Goal: Contribute content: Add original content to the website for others to see

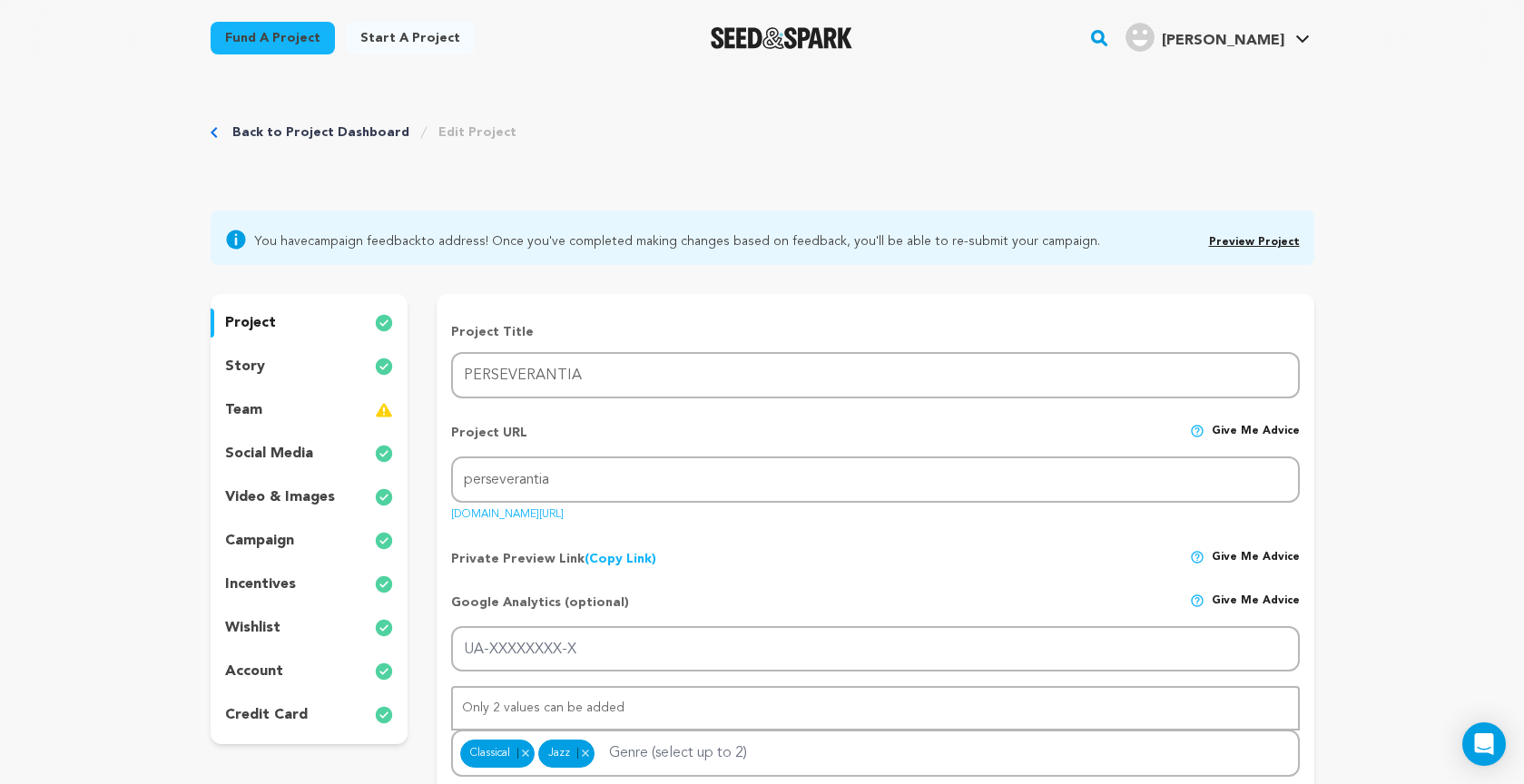
scroll to position [129, 0]
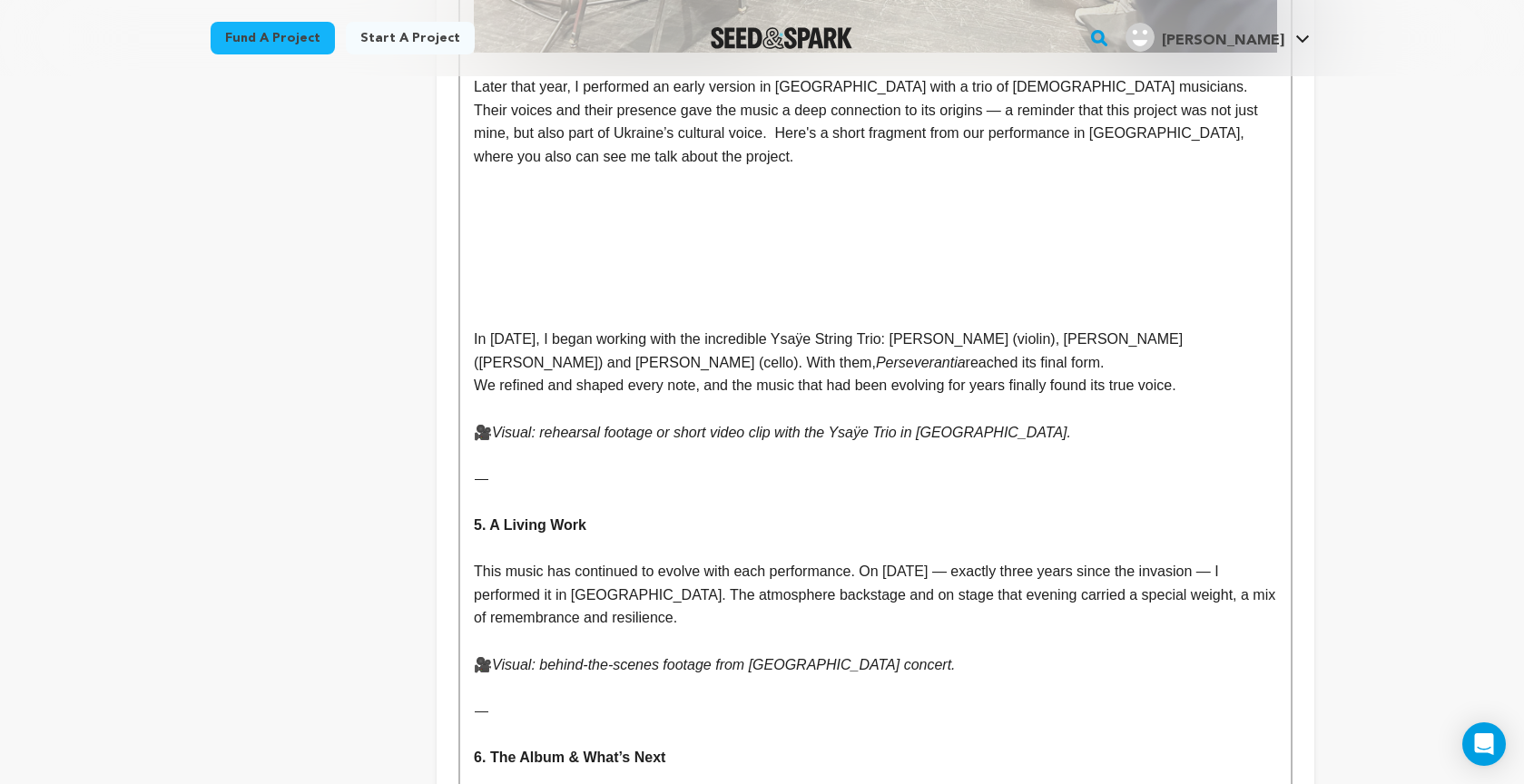
scroll to position [2736, 0]
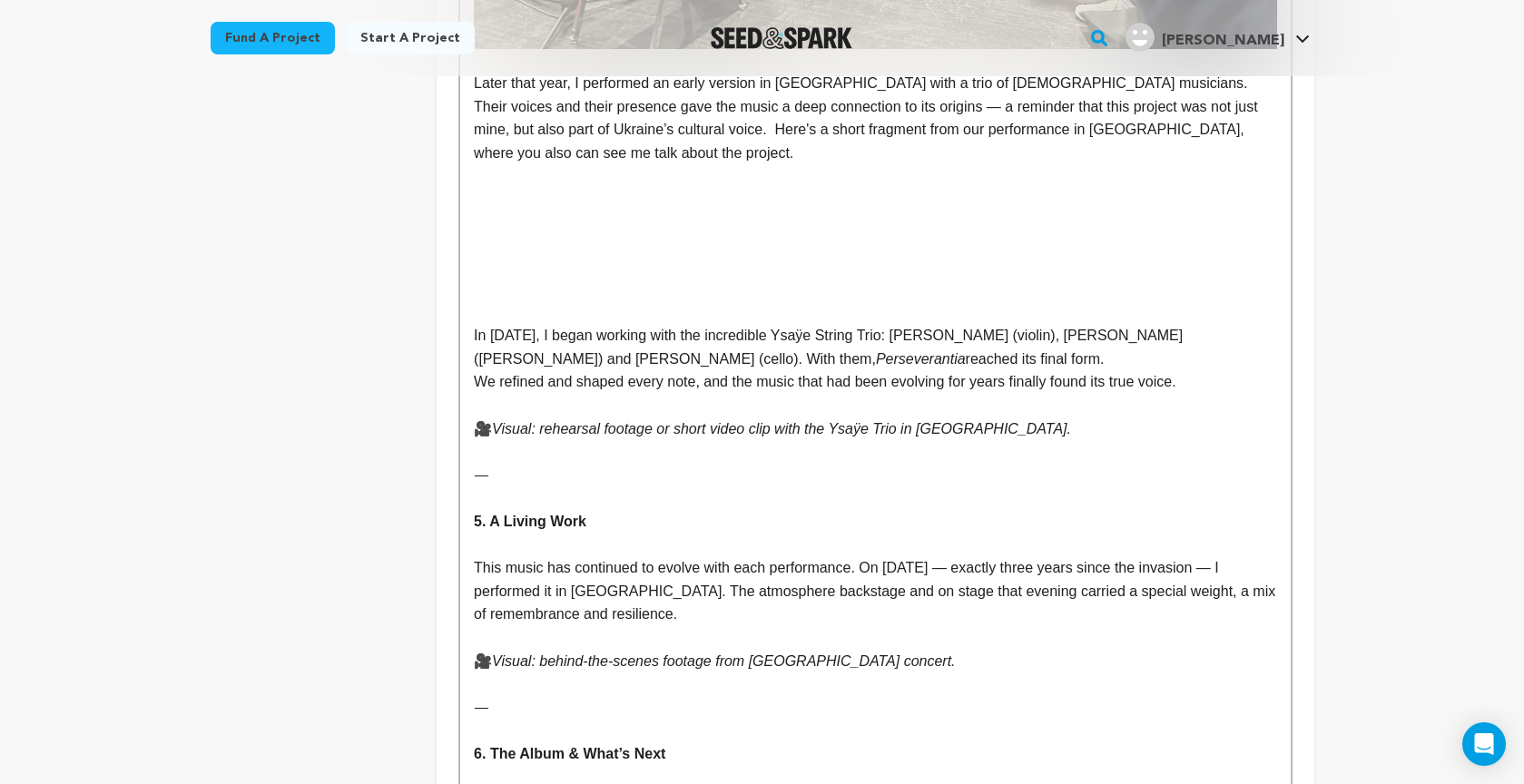
drag, startPoint x: 1013, startPoint y: 392, endPoint x: 1091, endPoint y: 368, distance: 81.6
click at [1013, 417] on p "🎥 Visual: rehearsal footage or short video clip with the Ysaÿe Trio in Amsterda…" at bounding box center [875, 429] width 802 height 24
click at [1208, 370] on p "We refined and shaped every note, and the music that had been evolving for year…" at bounding box center [875, 381] width 802 height 24
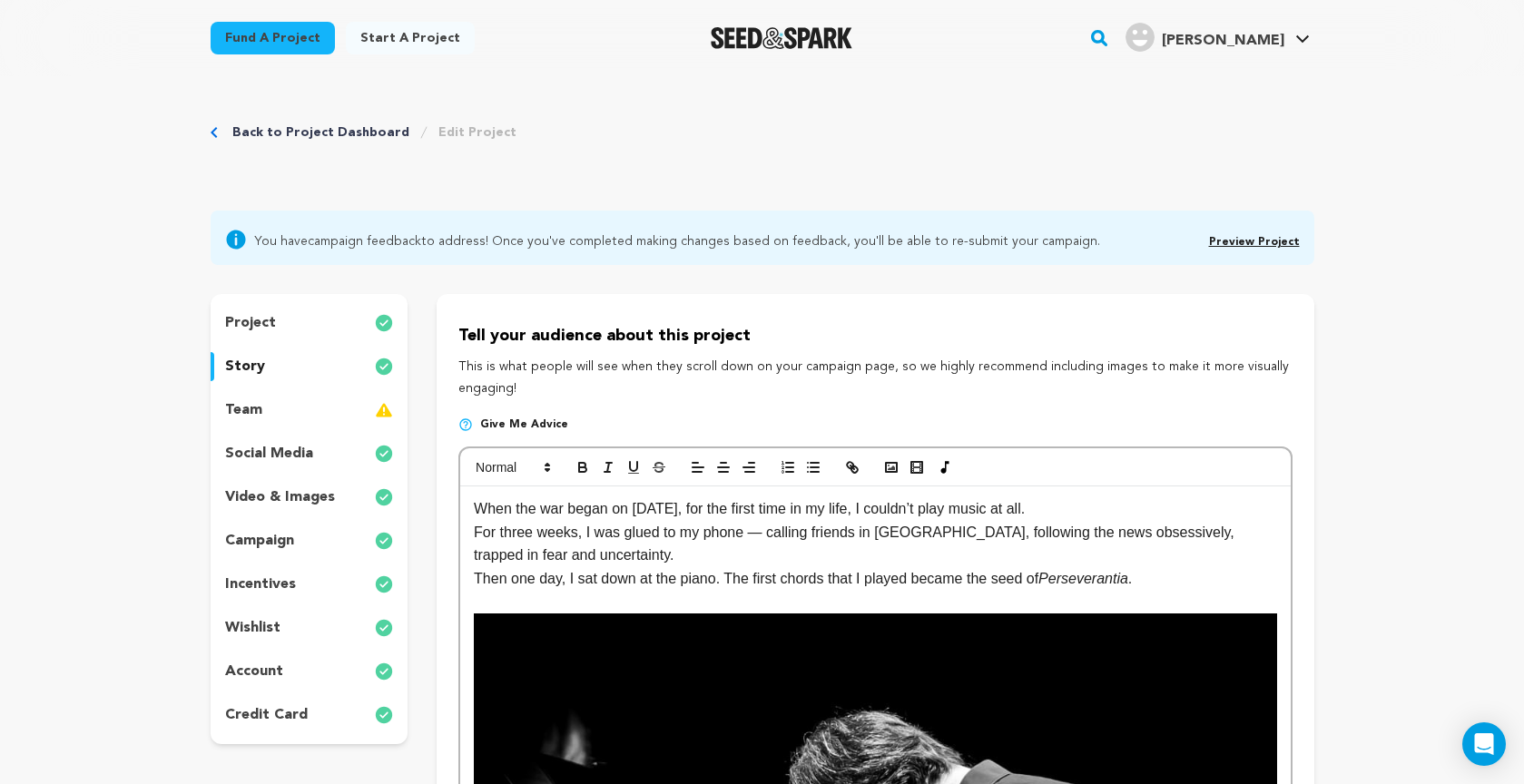
scroll to position [0, 0]
click at [917, 467] on rect "button" at bounding box center [916, 468] width 8 height 2
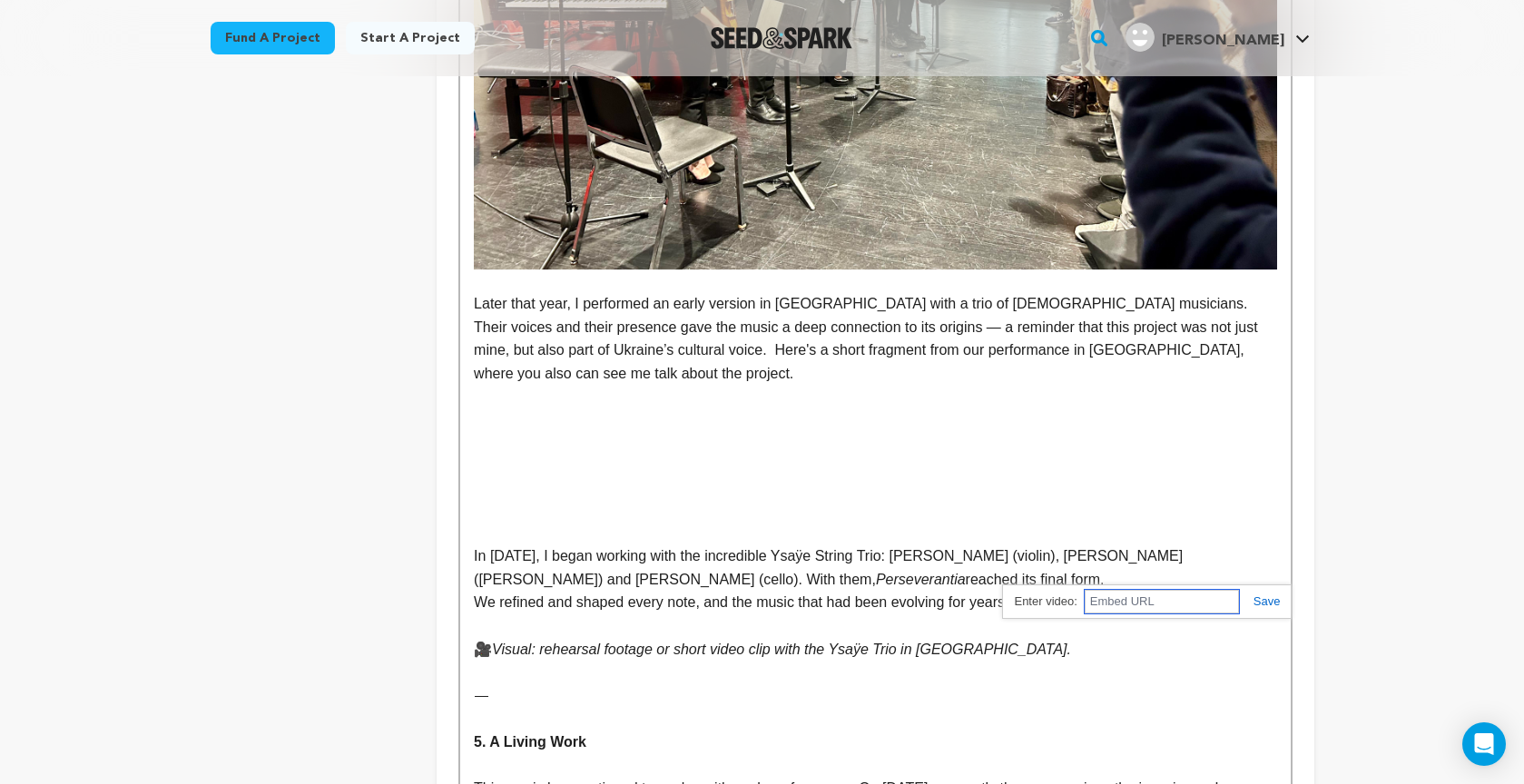
scroll to position [2517, 0]
paste input "https://youtu.be/opHrLJ6FKtI"
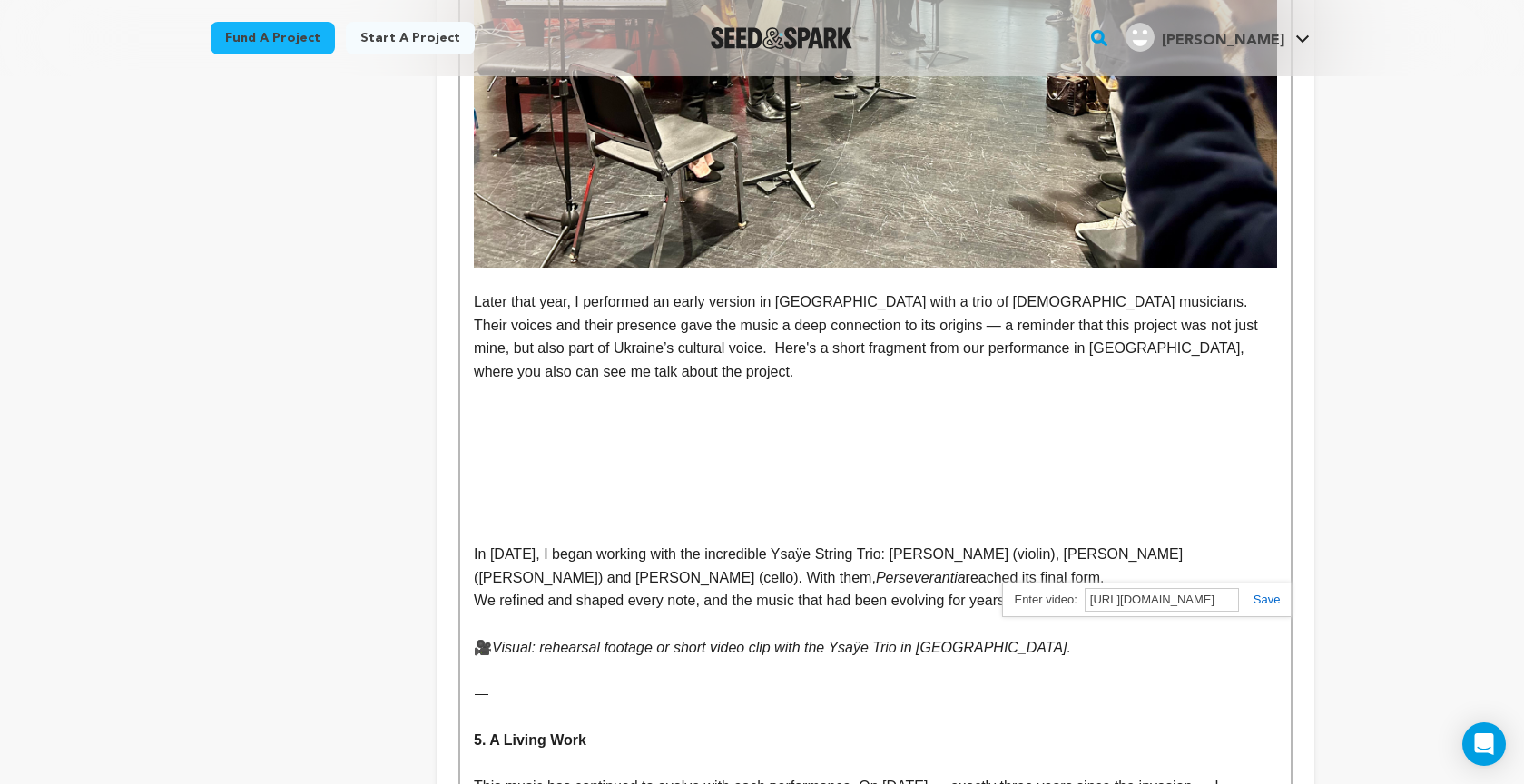
click at [1261, 600] on link at bounding box center [1260, 599] width 42 height 13
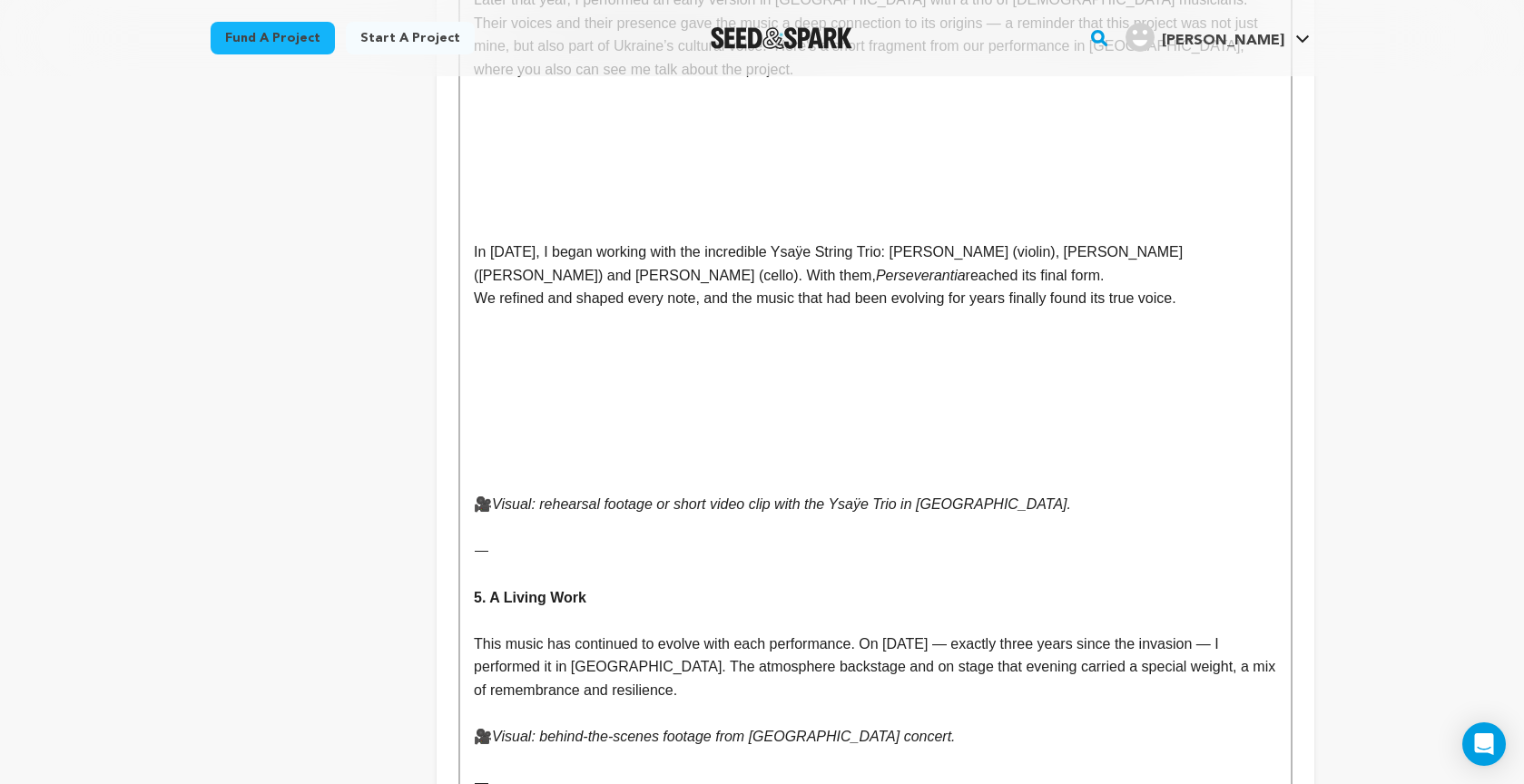
scroll to position [2805, 0]
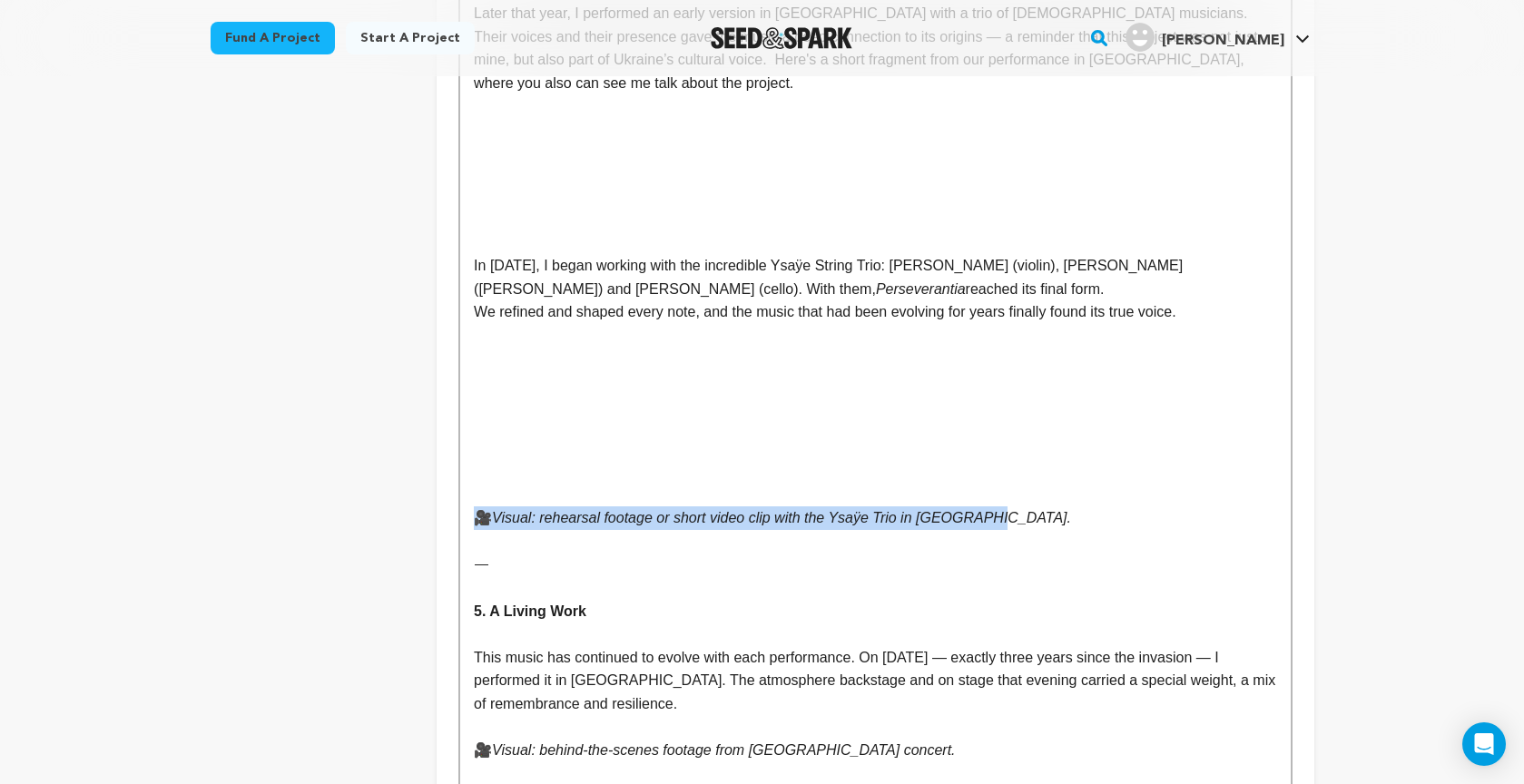
drag, startPoint x: 1008, startPoint y: 486, endPoint x: 457, endPoint y: 479, distance: 551.0
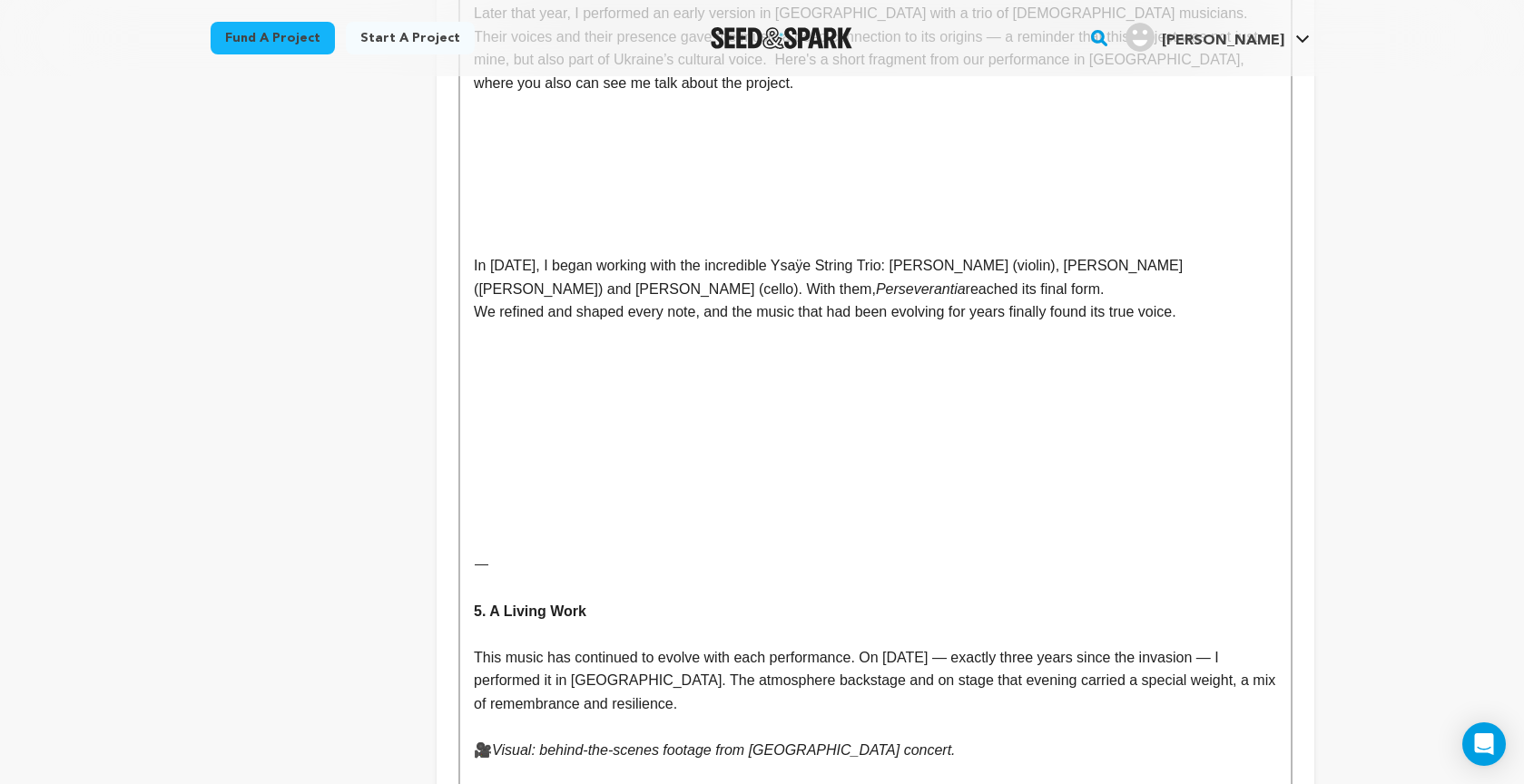
click at [482, 529] on p at bounding box center [875, 541] width 802 height 24
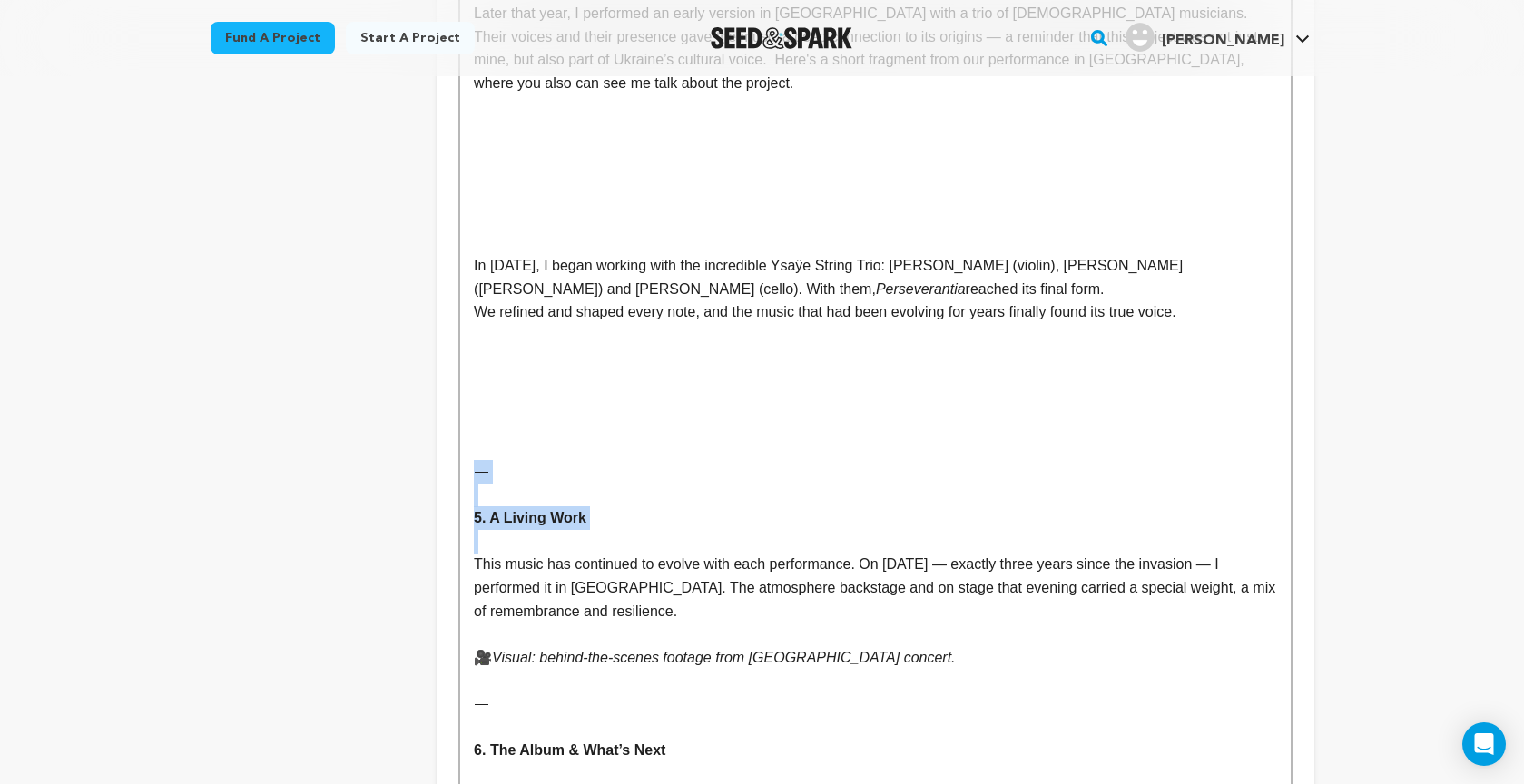
drag, startPoint x: 473, startPoint y: 439, endPoint x: 657, endPoint y: 508, distance: 196.5
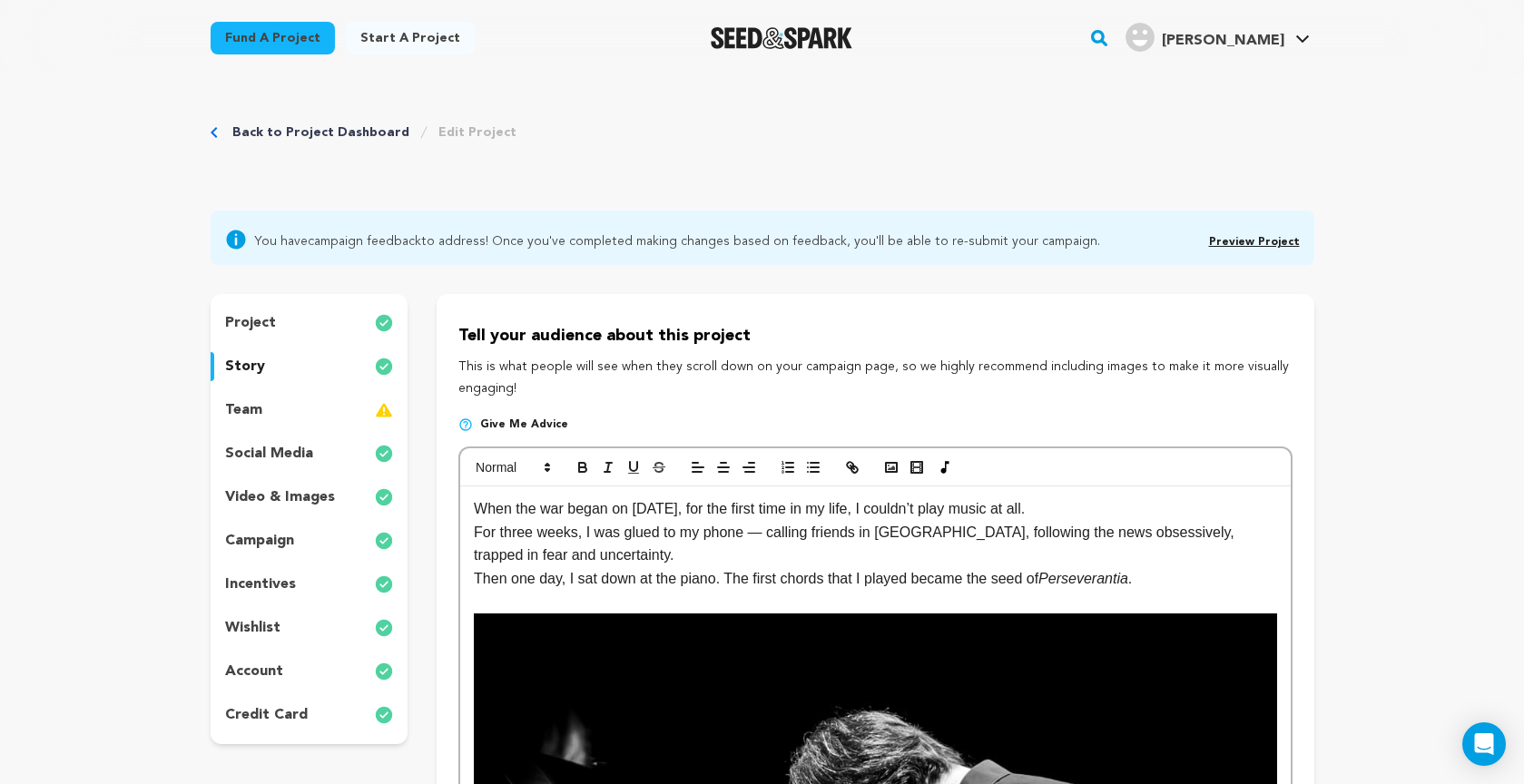
scroll to position [0, 0]
click at [916, 467] on rect "button" at bounding box center [916, 468] width 8 height 2
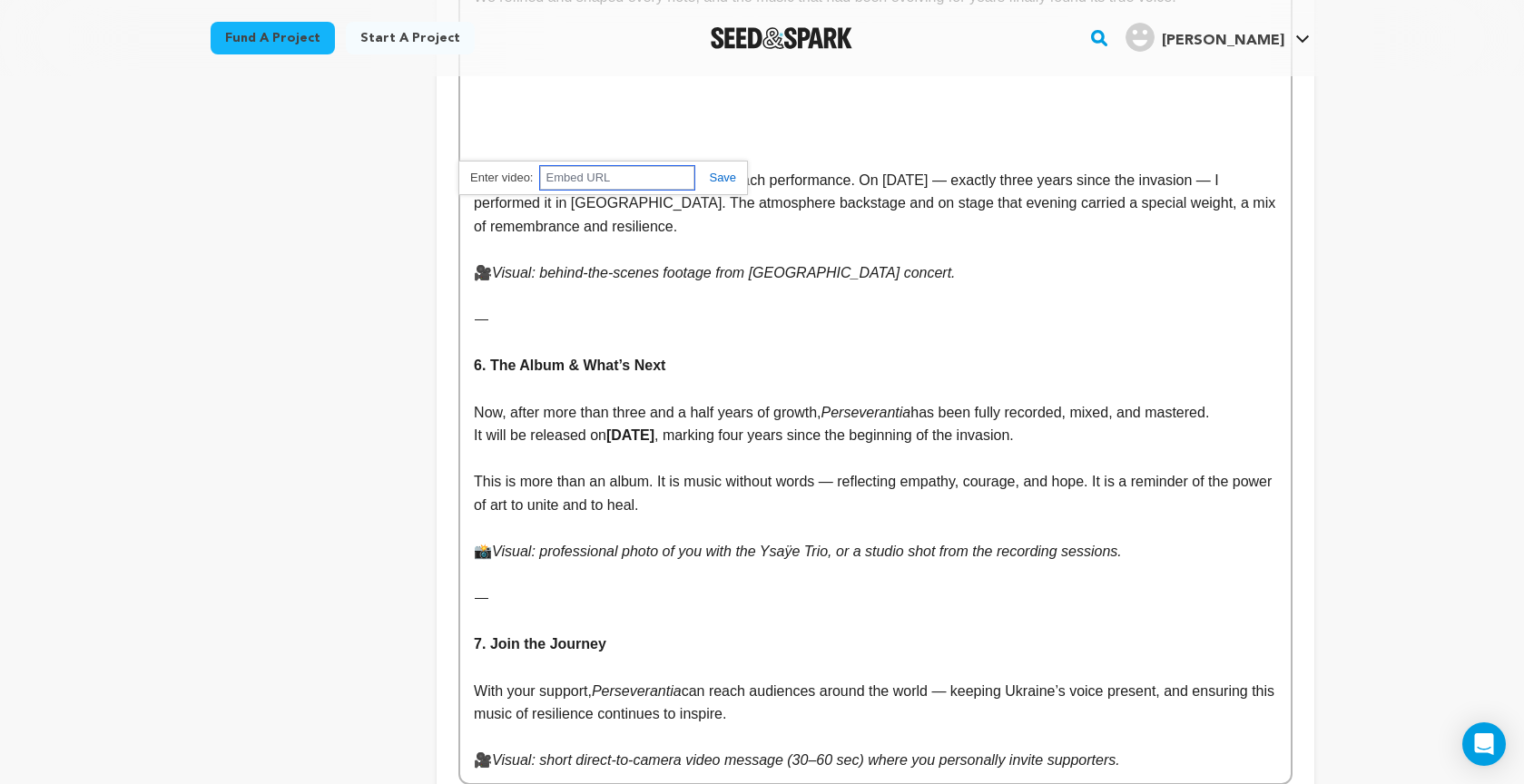
scroll to position [3085, 0]
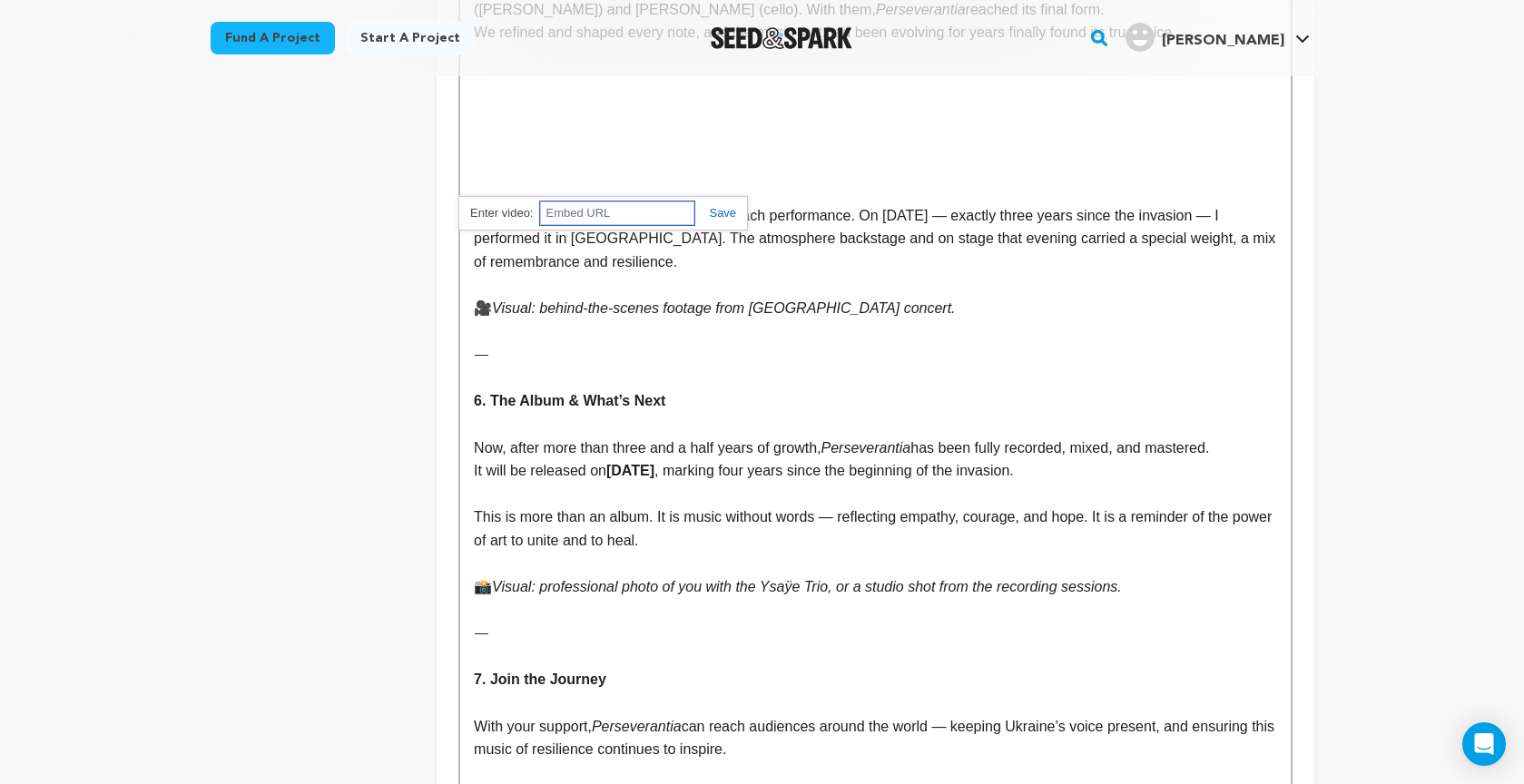
paste input "https://youtu.be/3mfktUEXtKU"
click at [718, 213] on link at bounding box center [715, 213] width 42 height 13
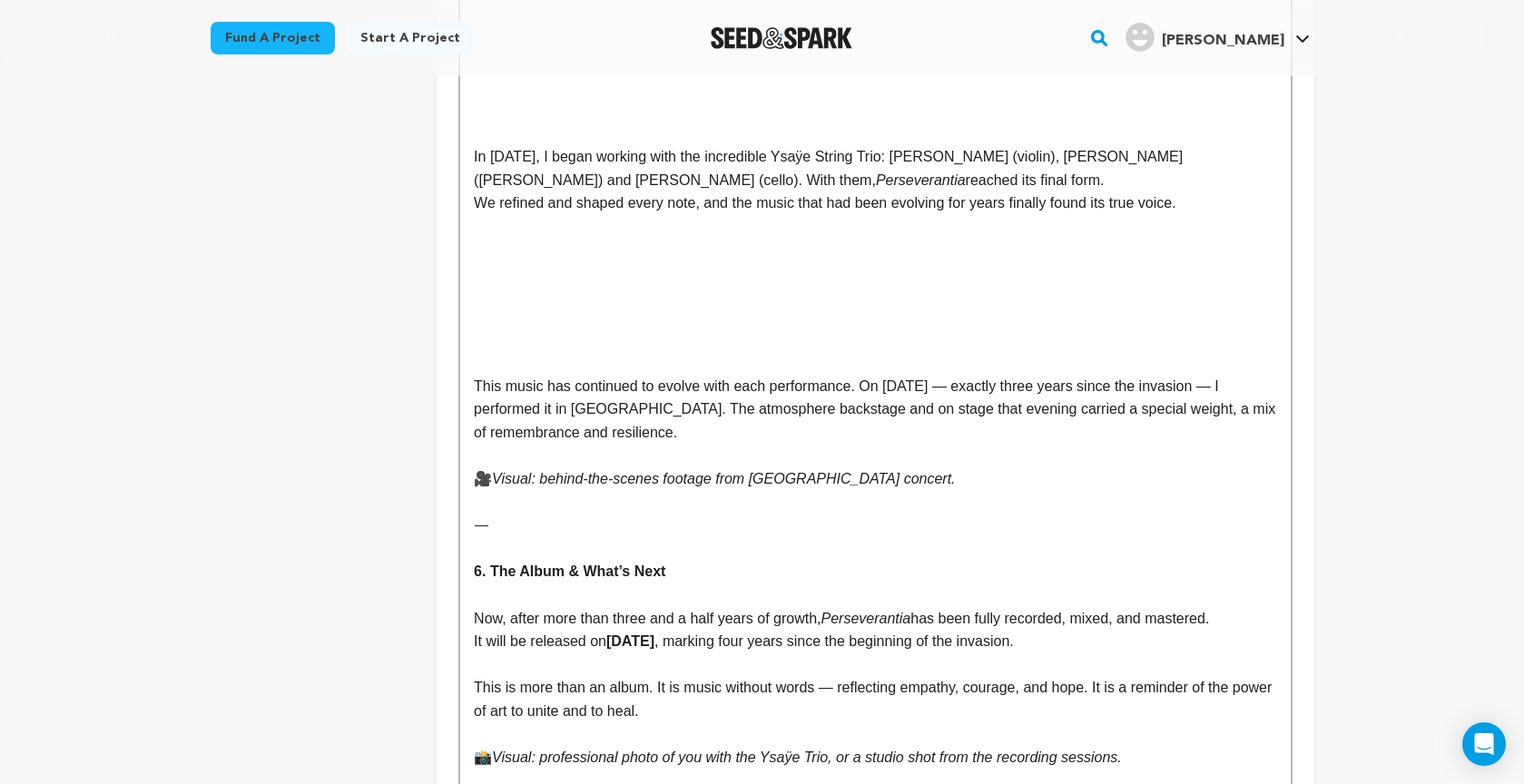
scroll to position [2916, 0]
click at [920, 466] on p "🎥 Visual: behind-the-scenes footage from Stuttgart concert." at bounding box center [875, 477] width 802 height 24
drag, startPoint x: 895, startPoint y: 434, endPoint x: 448, endPoint y: 437, distance: 447.0
drag, startPoint x: 478, startPoint y: 424, endPoint x: 491, endPoint y: 430, distance: 14.3
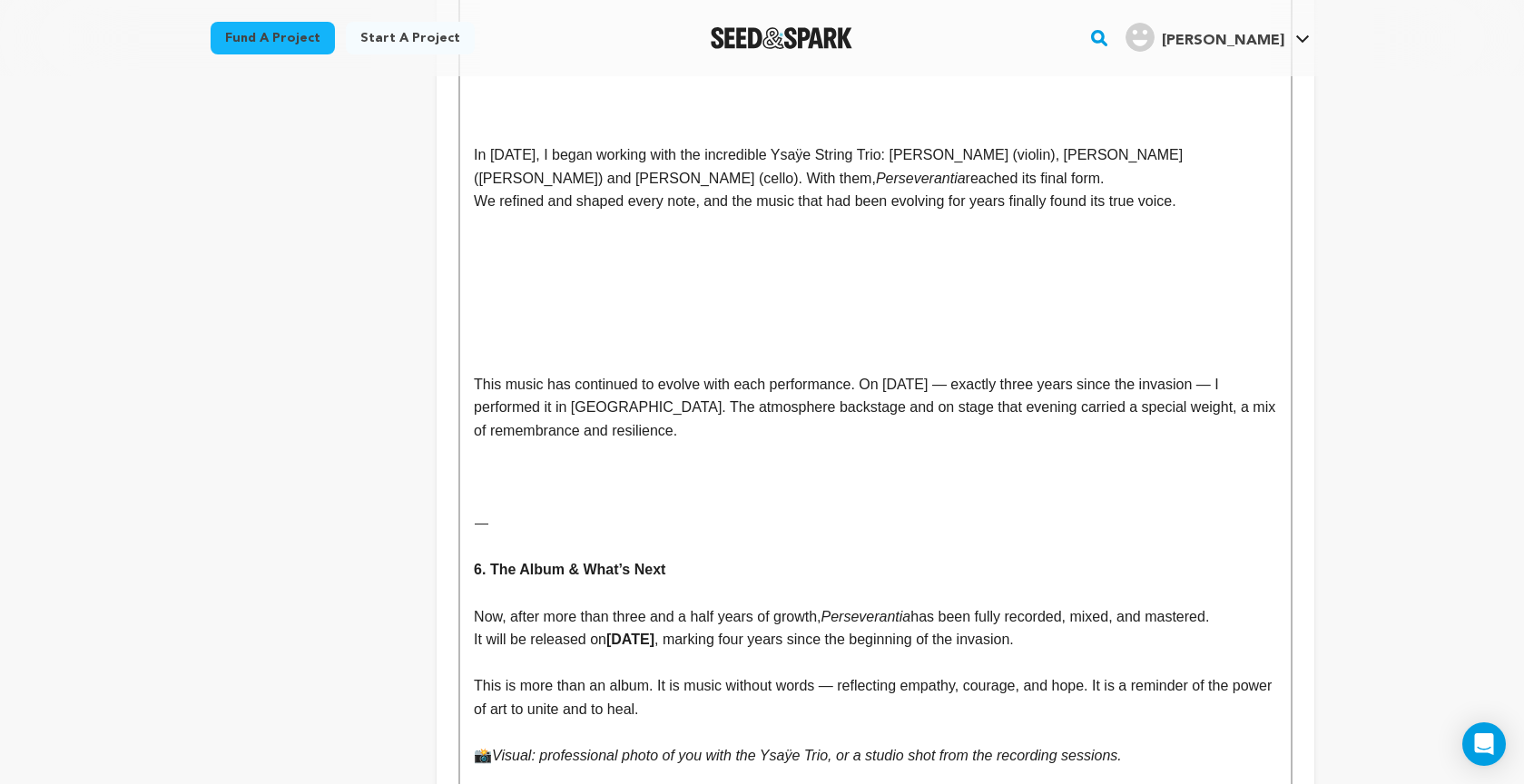
click at [478, 442] on p at bounding box center [875, 453] width 802 height 24
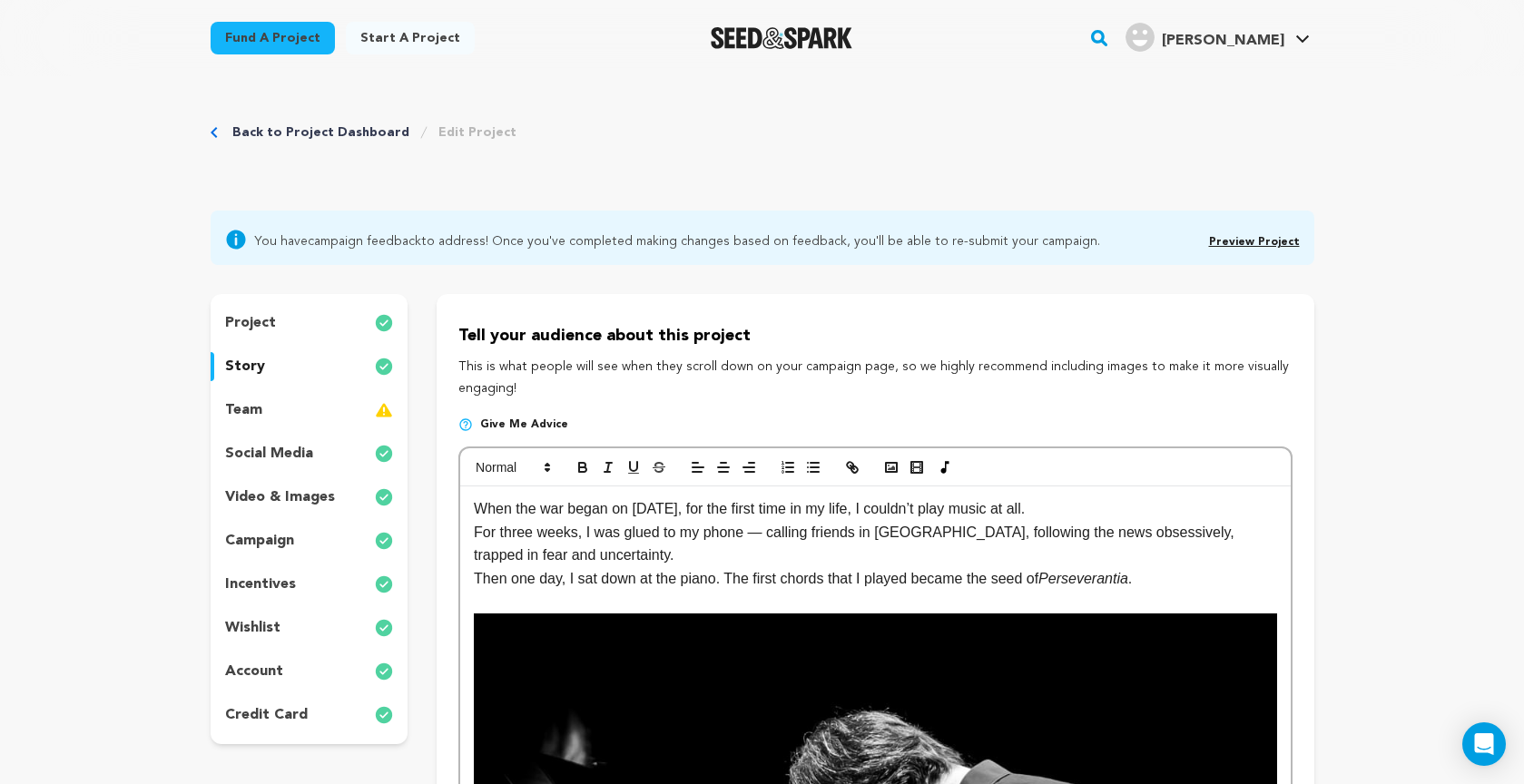
scroll to position [0, 0]
click at [919, 465] on icon "button" at bounding box center [916, 467] width 16 height 16
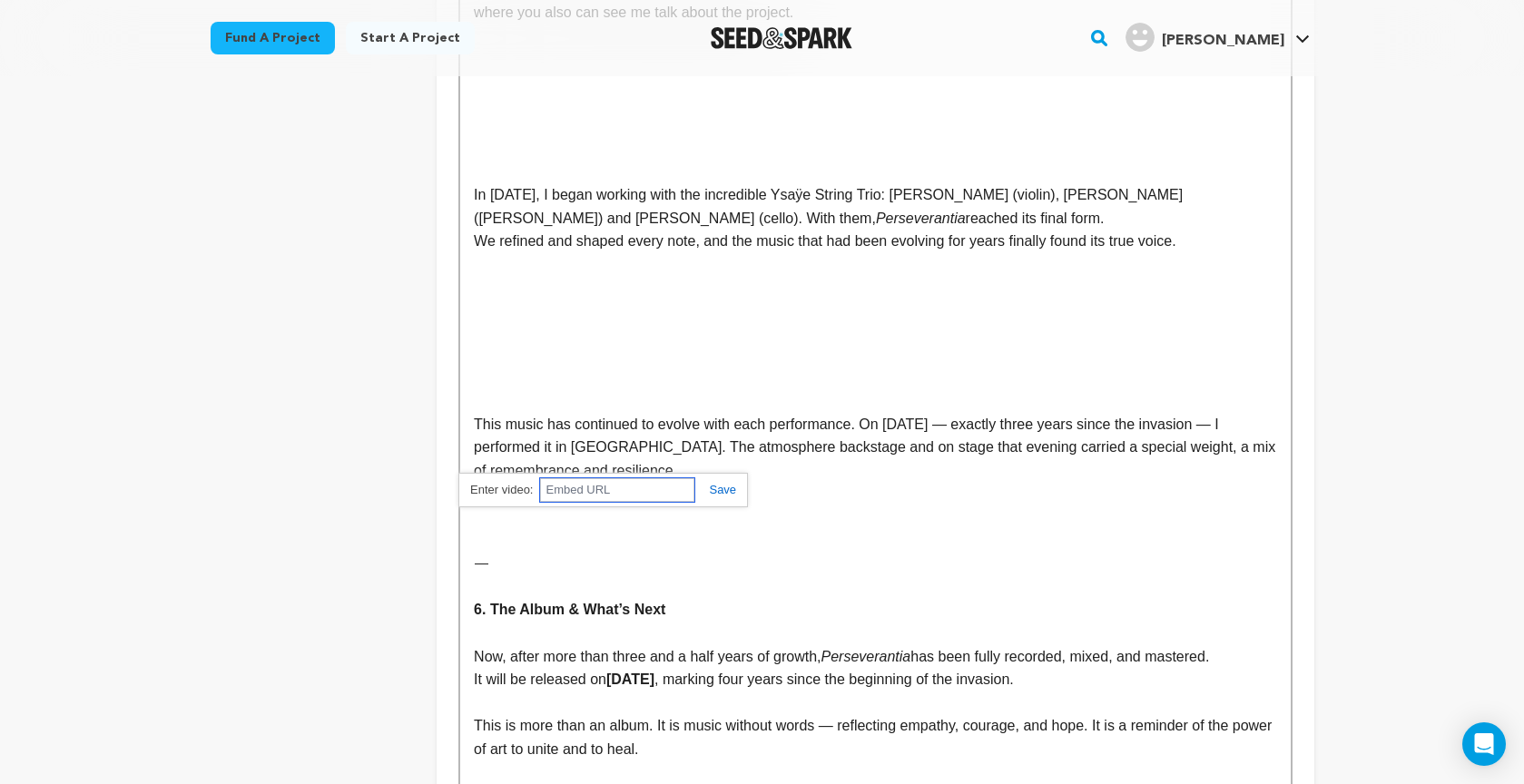
scroll to position [2878, 0]
paste input "https://youtu.be/3mfktUEXtKU"
type input "https://youtu.be/3mfktUEXtKU"
click at [719, 487] on link at bounding box center [715, 488] width 42 height 13
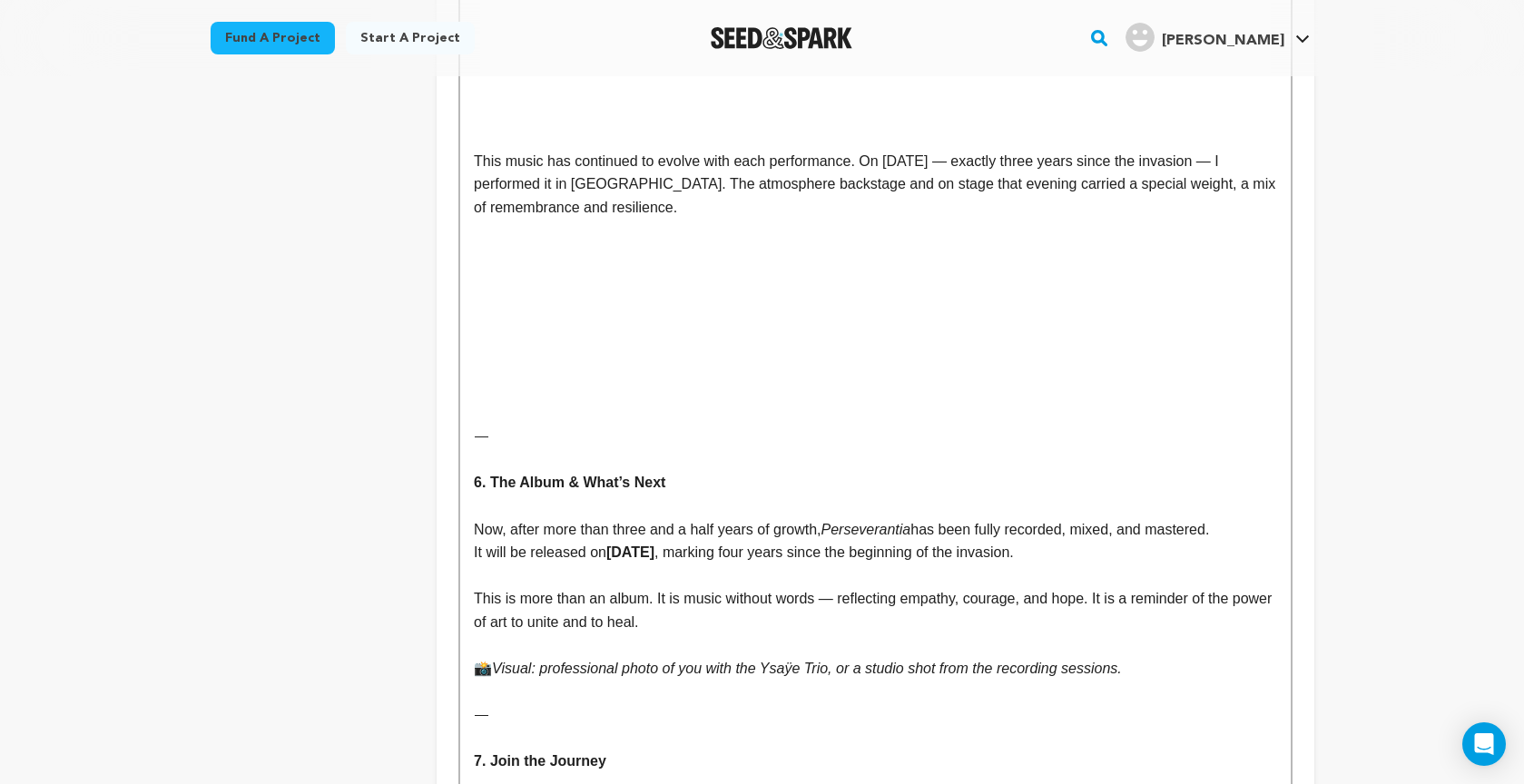
scroll to position [3150, 0]
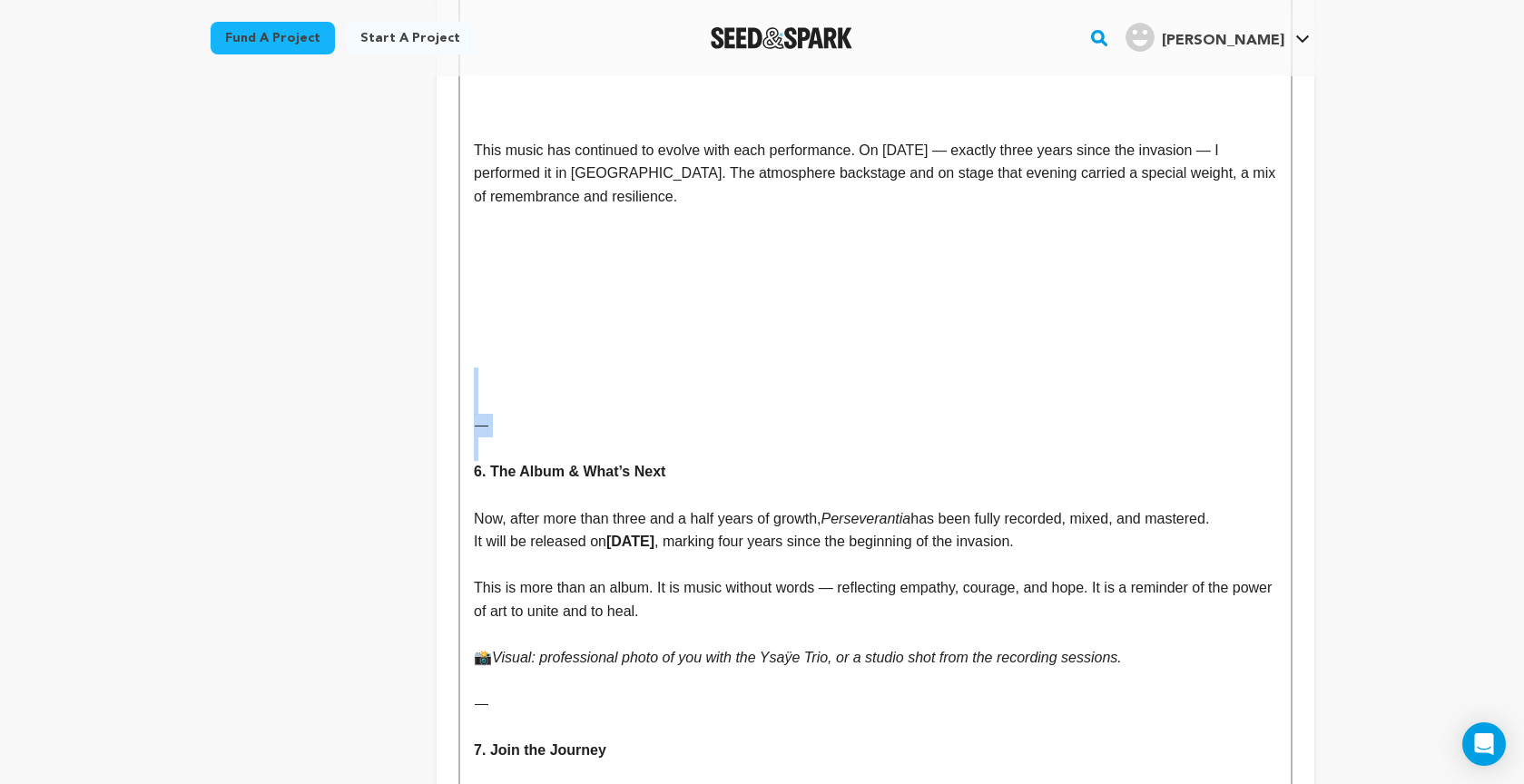
drag, startPoint x: 473, startPoint y: 349, endPoint x: 597, endPoint y: 405, distance: 136.1
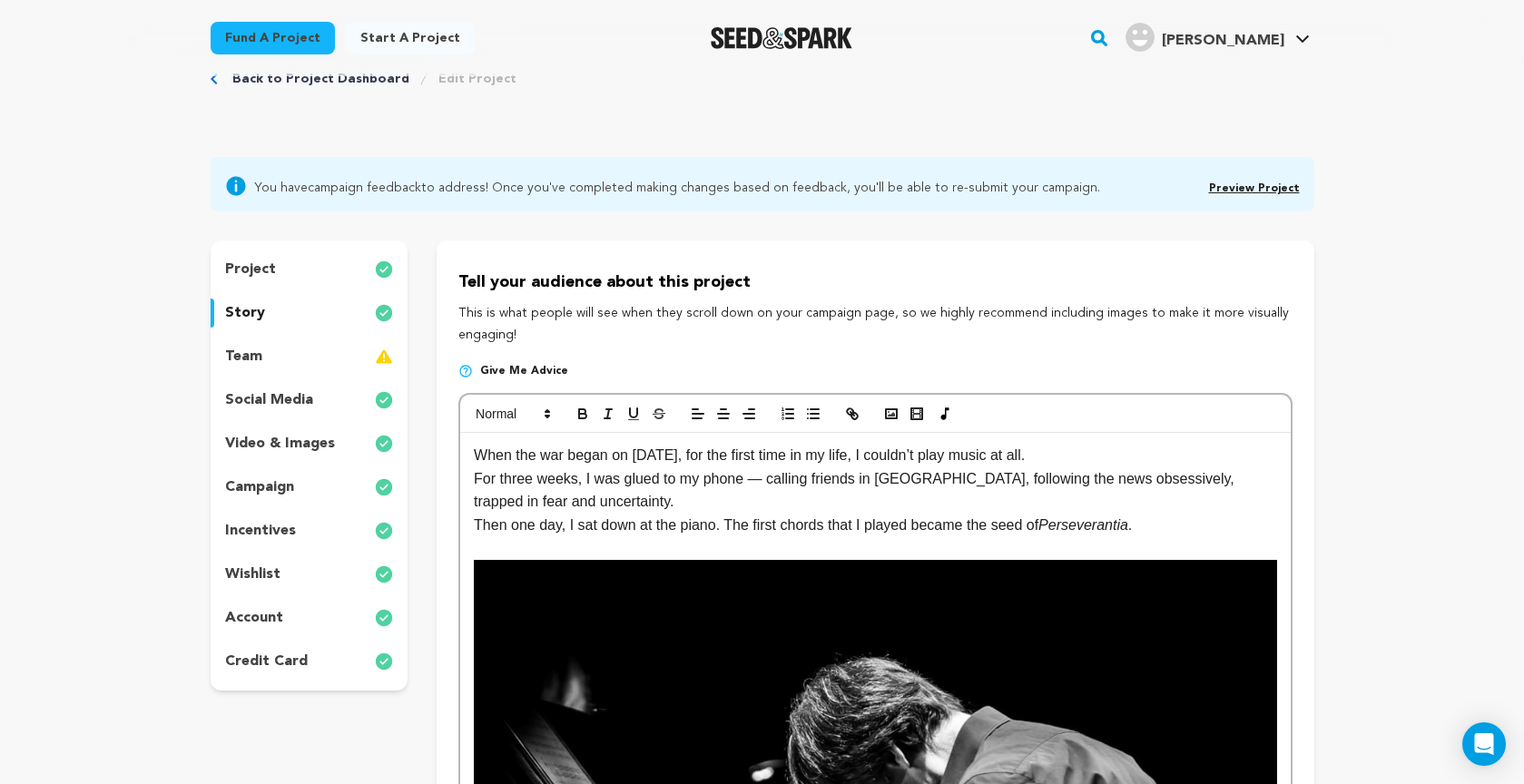
scroll to position [47, 0]
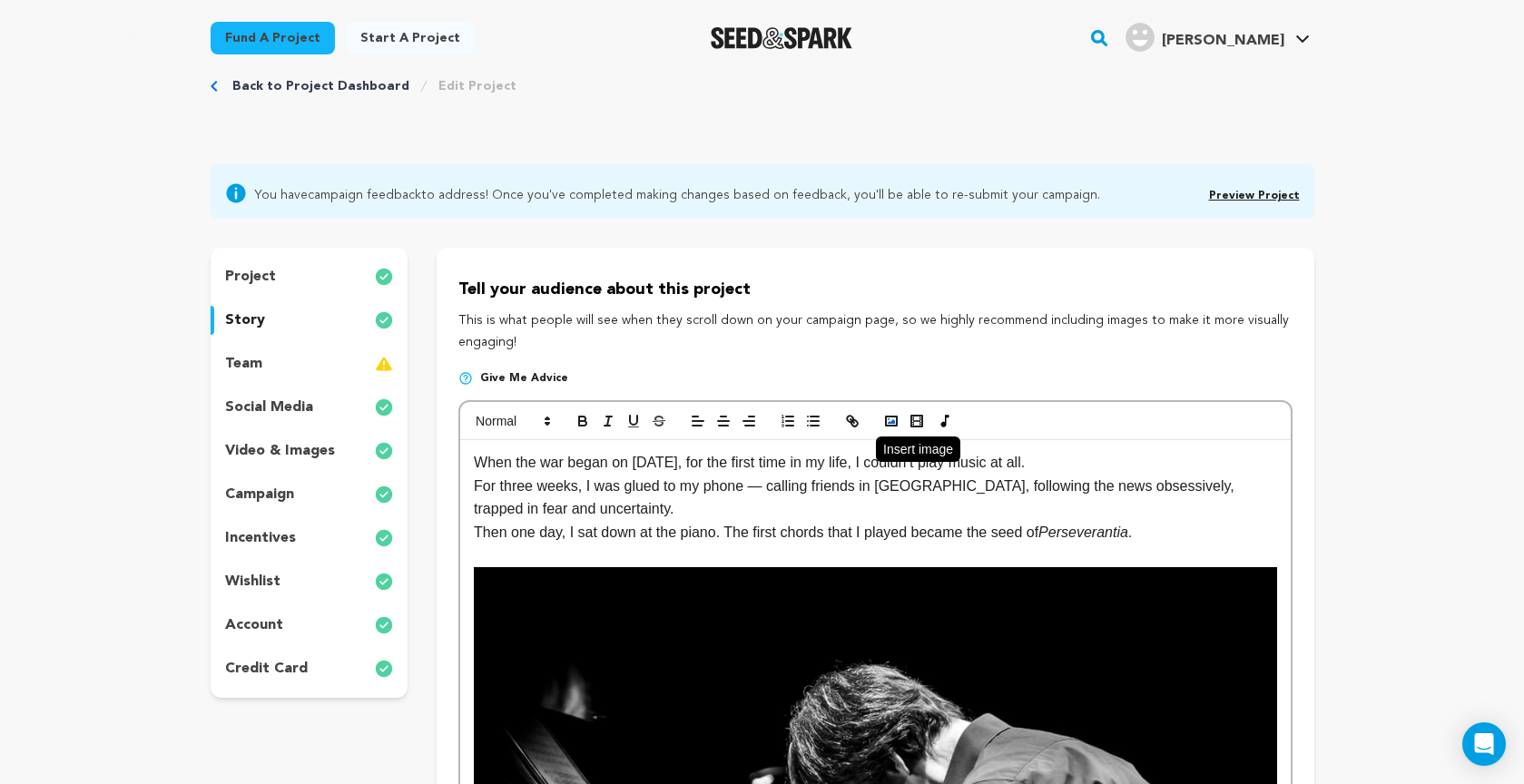
click at [888, 420] on icon "button" at bounding box center [891, 420] width 16 height 16
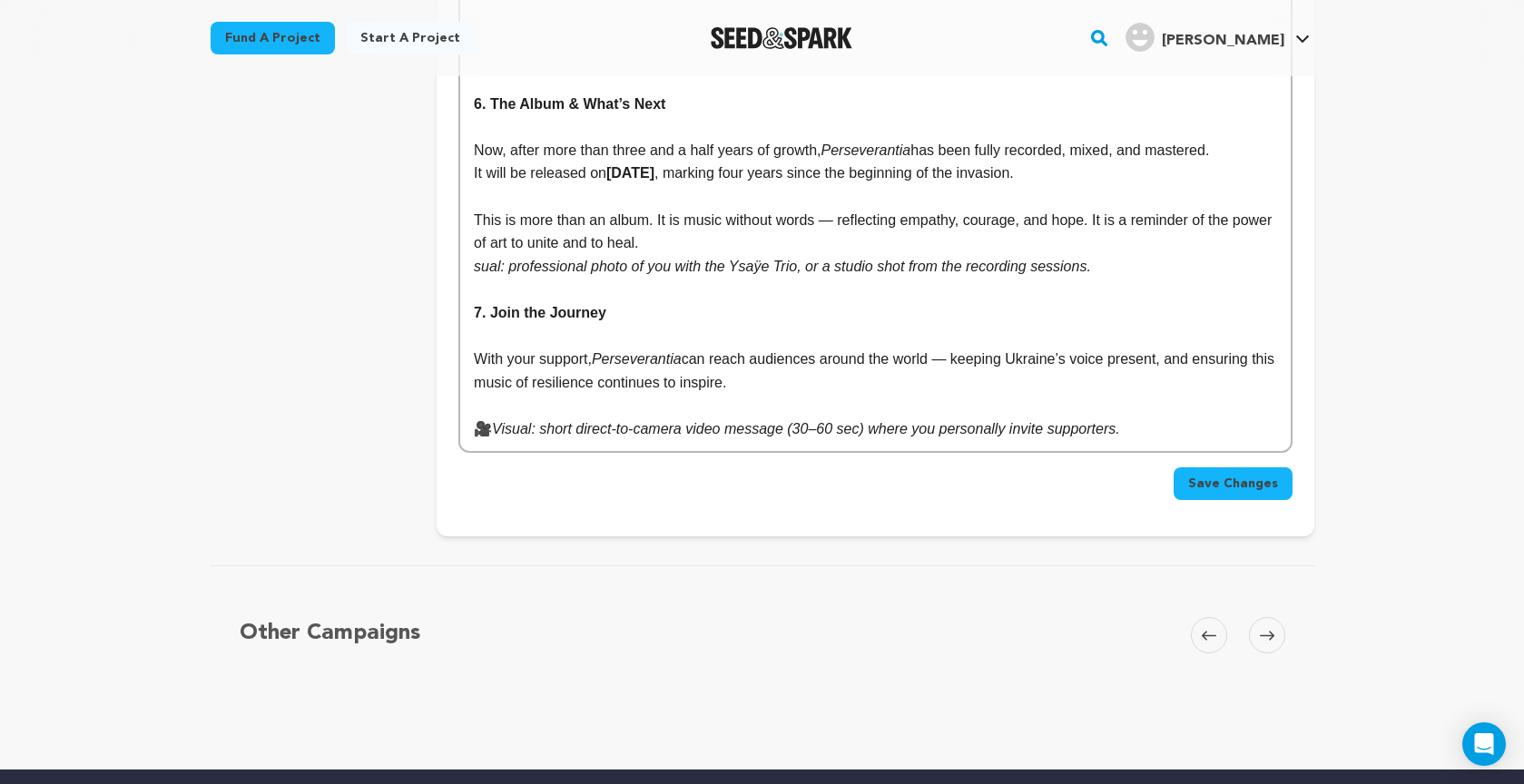
scroll to position [3450, 0]
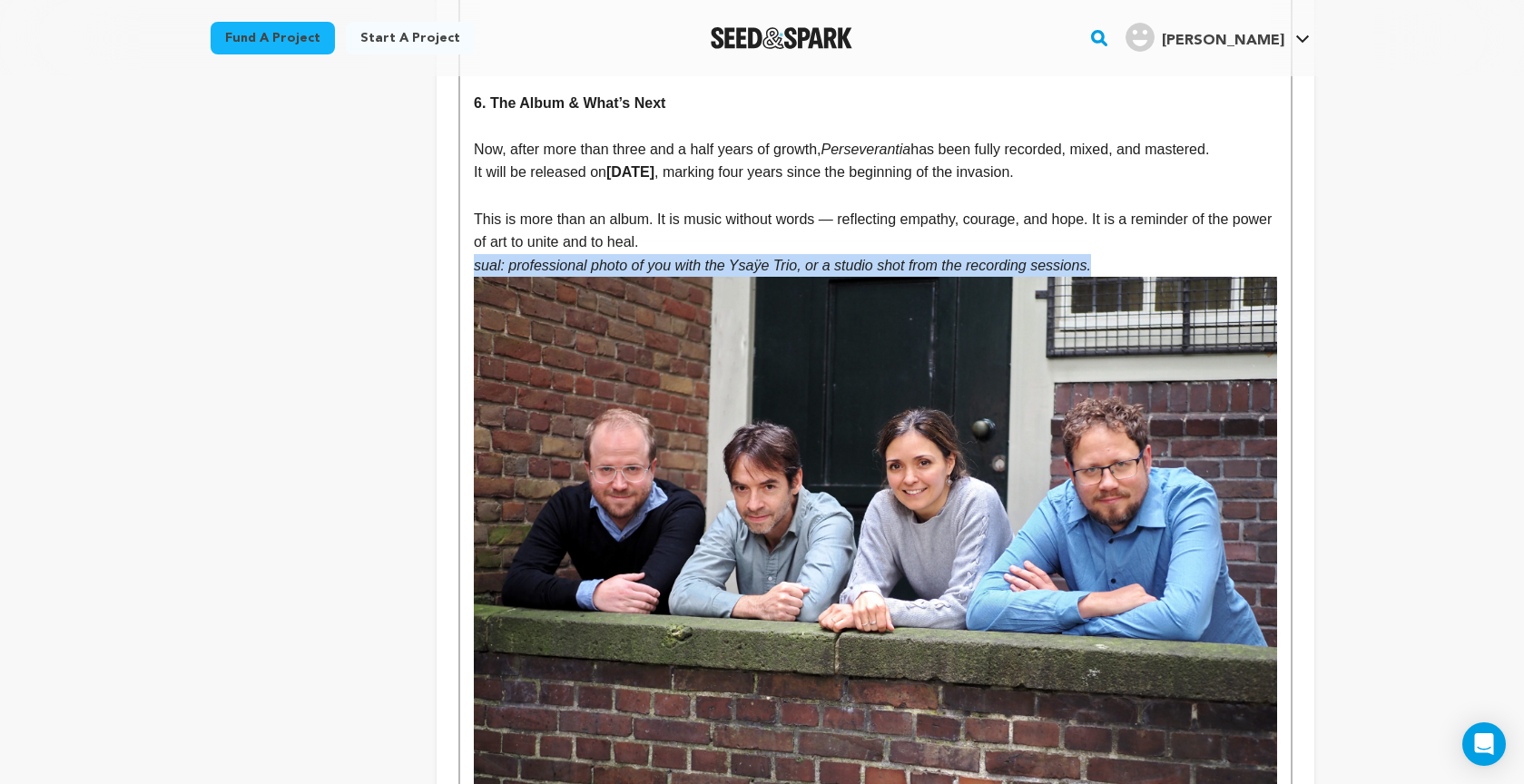
drag, startPoint x: 488, startPoint y: 221, endPoint x: 1147, endPoint y: 217, distance: 659.0
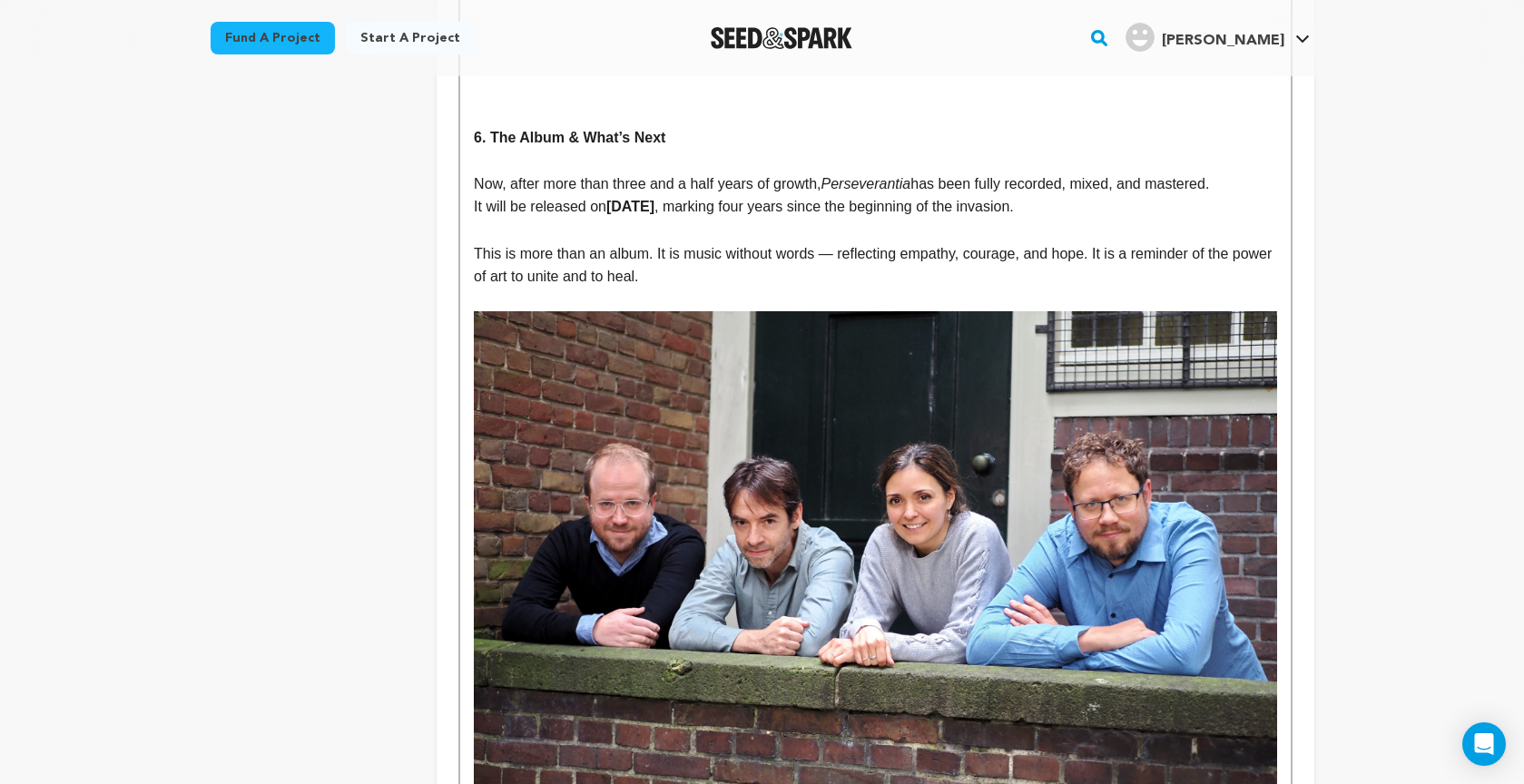
scroll to position [3416, 0]
click at [974, 518] on img at bounding box center [875, 596] width 802 height 572
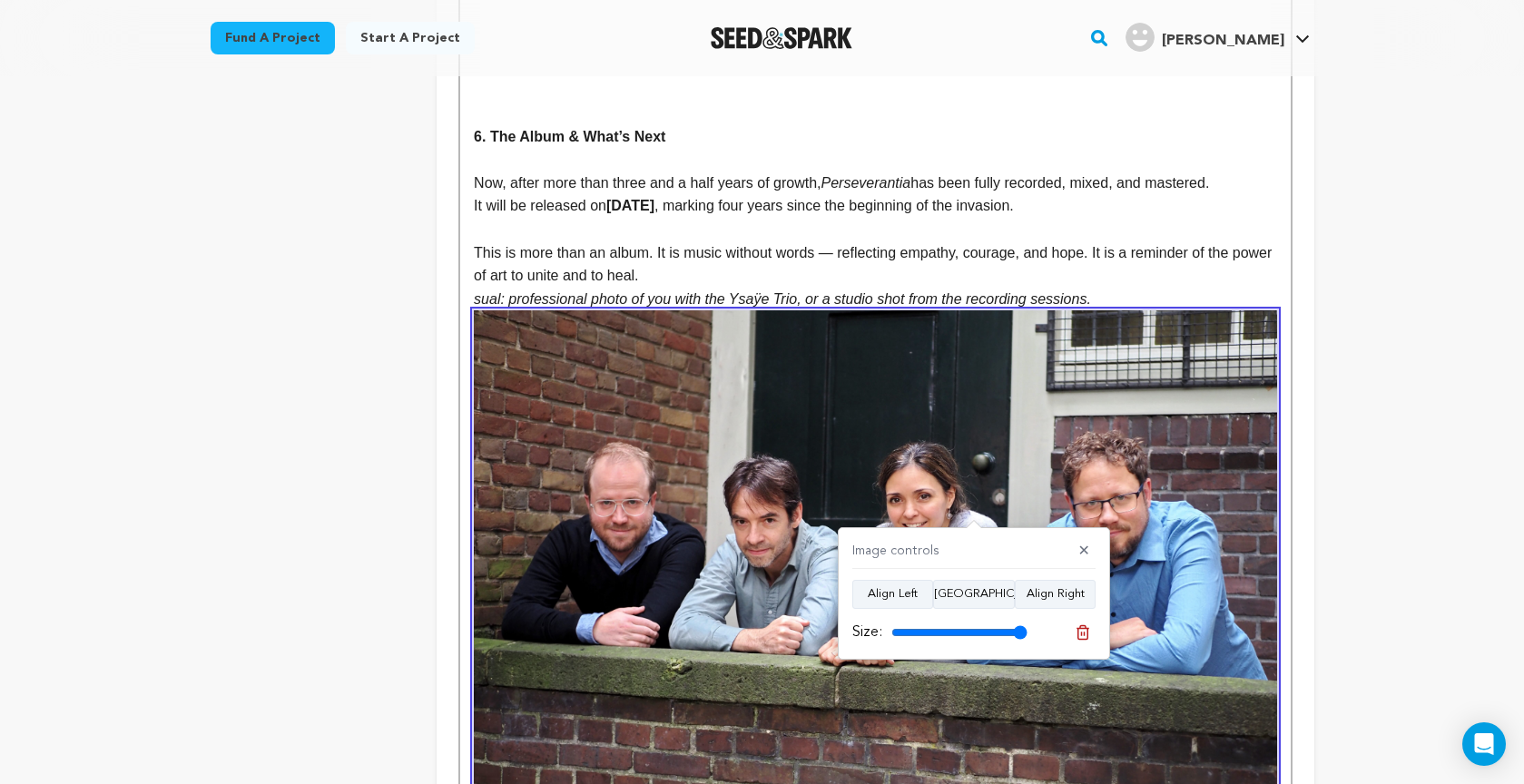
click at [1086, 548] on button "✕" at bounding box center [1084, 551] width 23 height 18
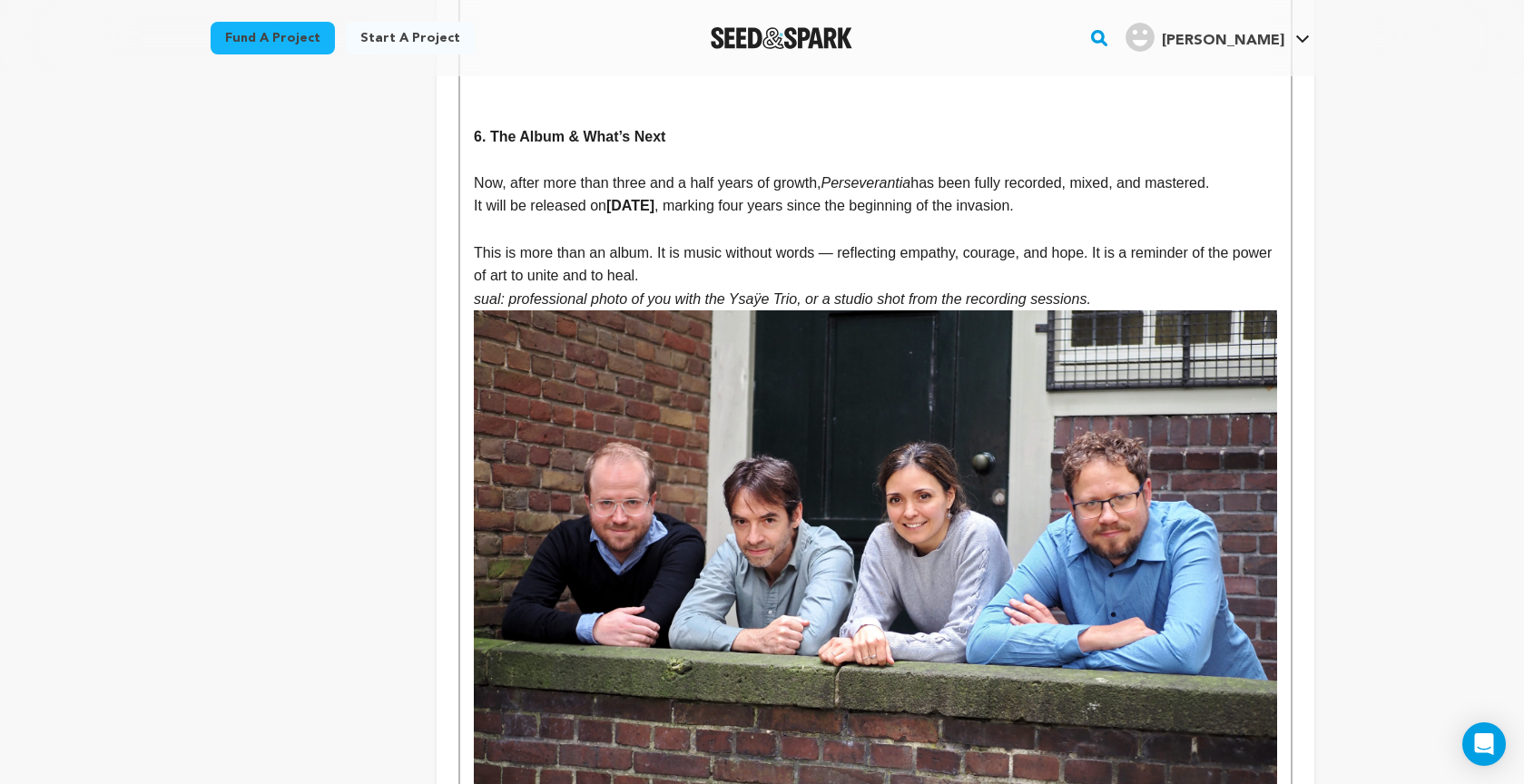
click at [1011, 469] on img at bounding box center [875, 596] width 802 height 572
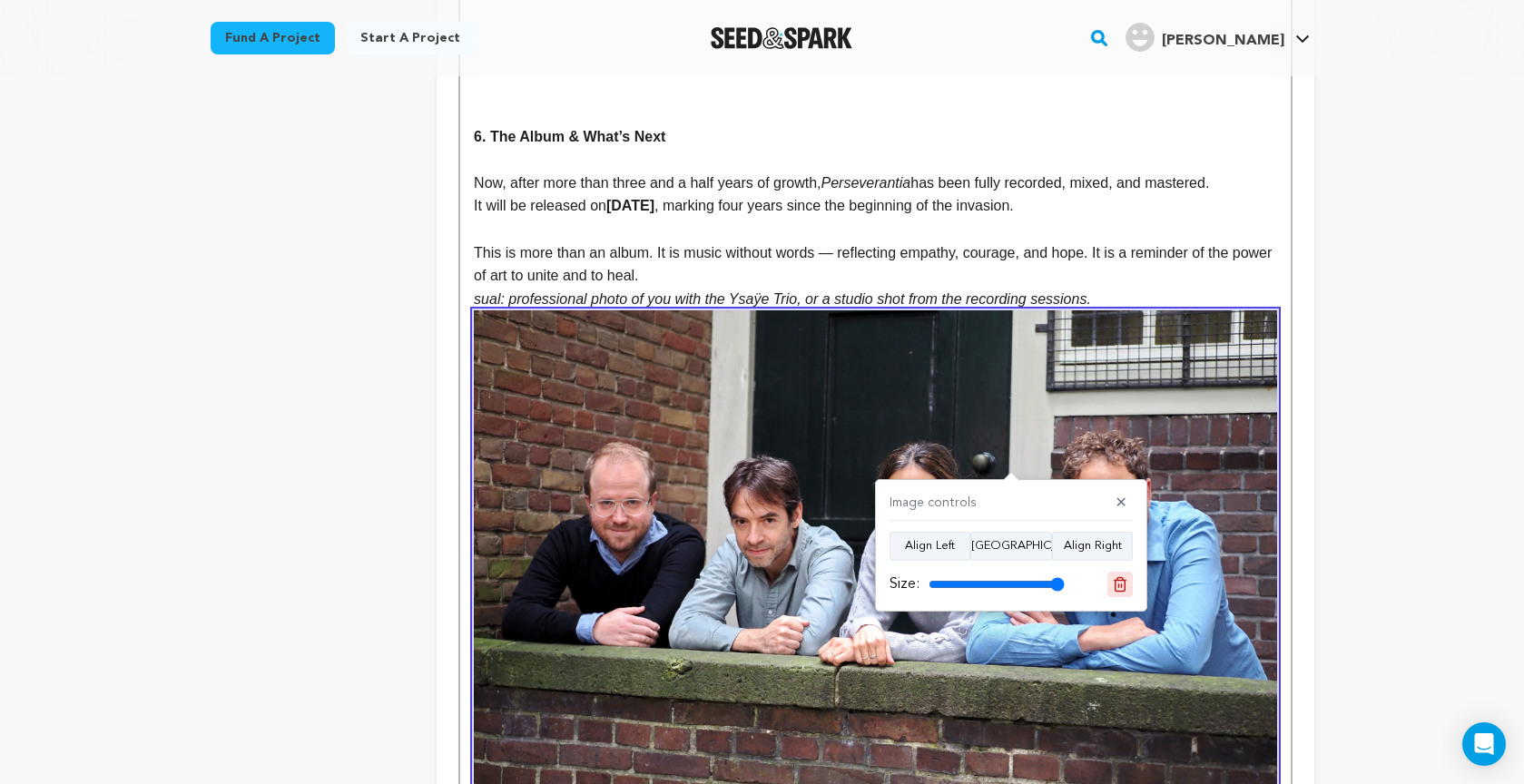
click at [1119, 583] on line at bounding box center [1119, 585] width 0 height 5
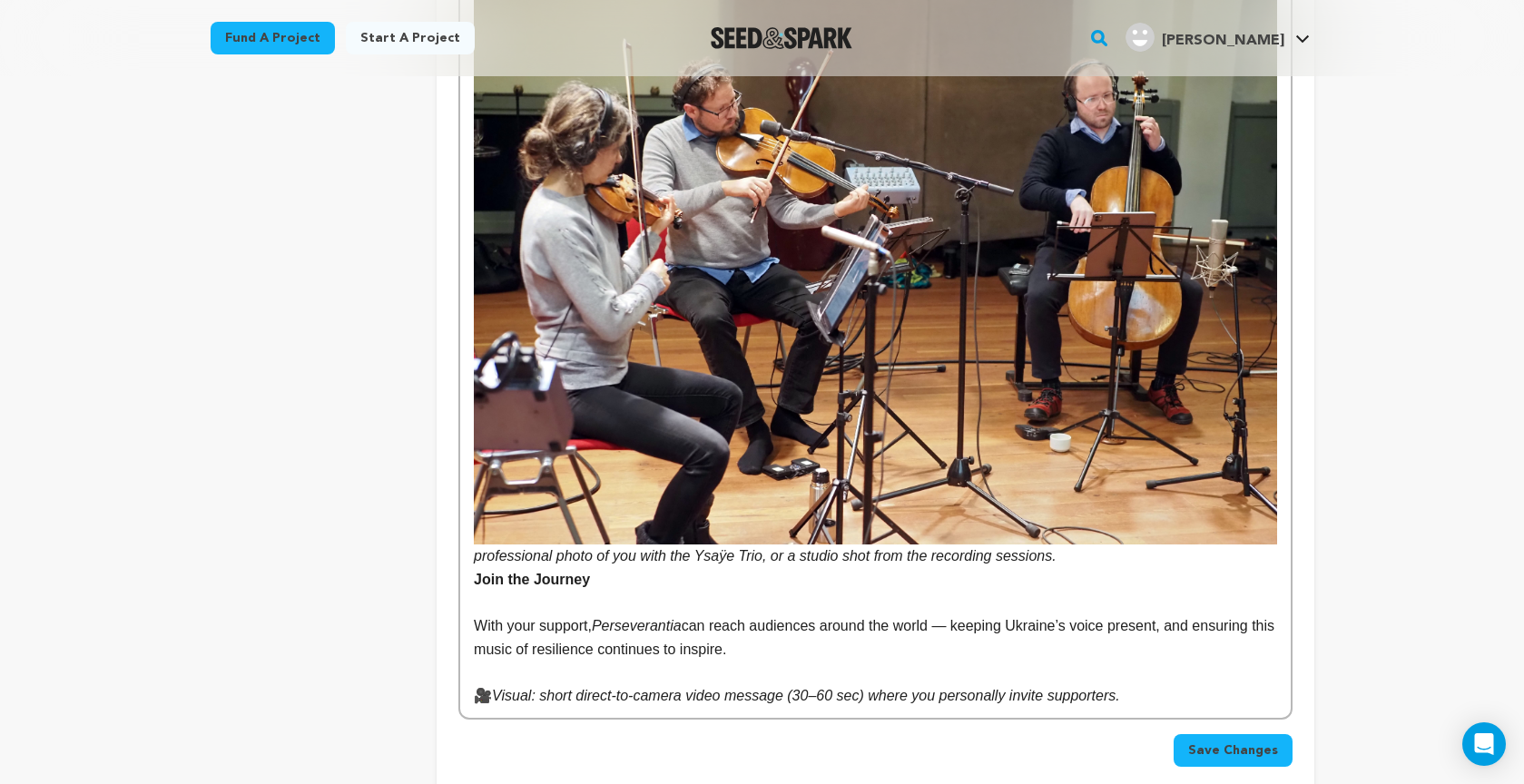
scroll to position [4322, 0]
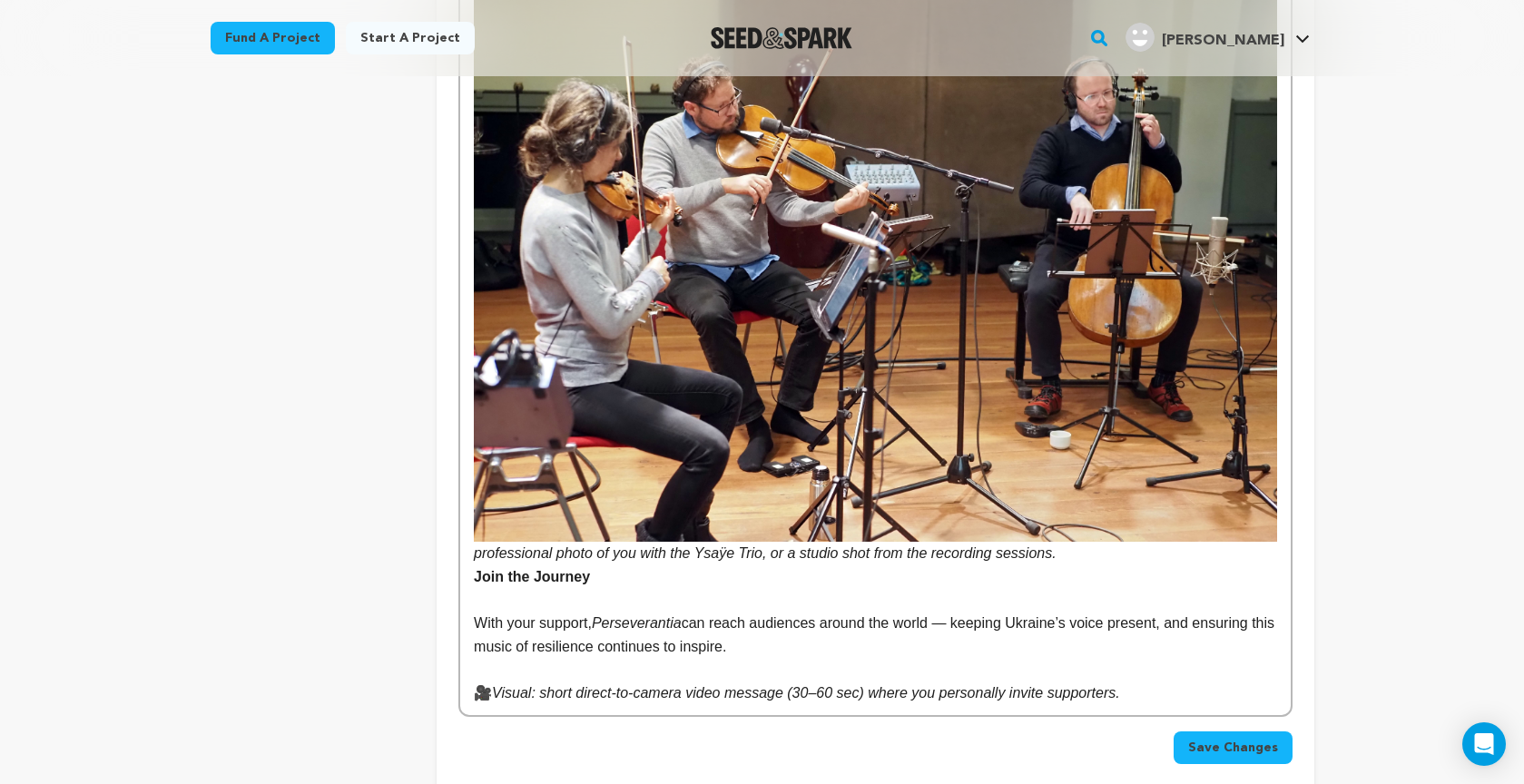
drag, startPoint x: 1088, startPoint y: 513, endPoint x: 1073, endPoint y: 512, distance: 15.0
drag, startPoint x: 1071, startPoint y: 513, endPoint x: 453, endPoint y: 508, distance: 618.0
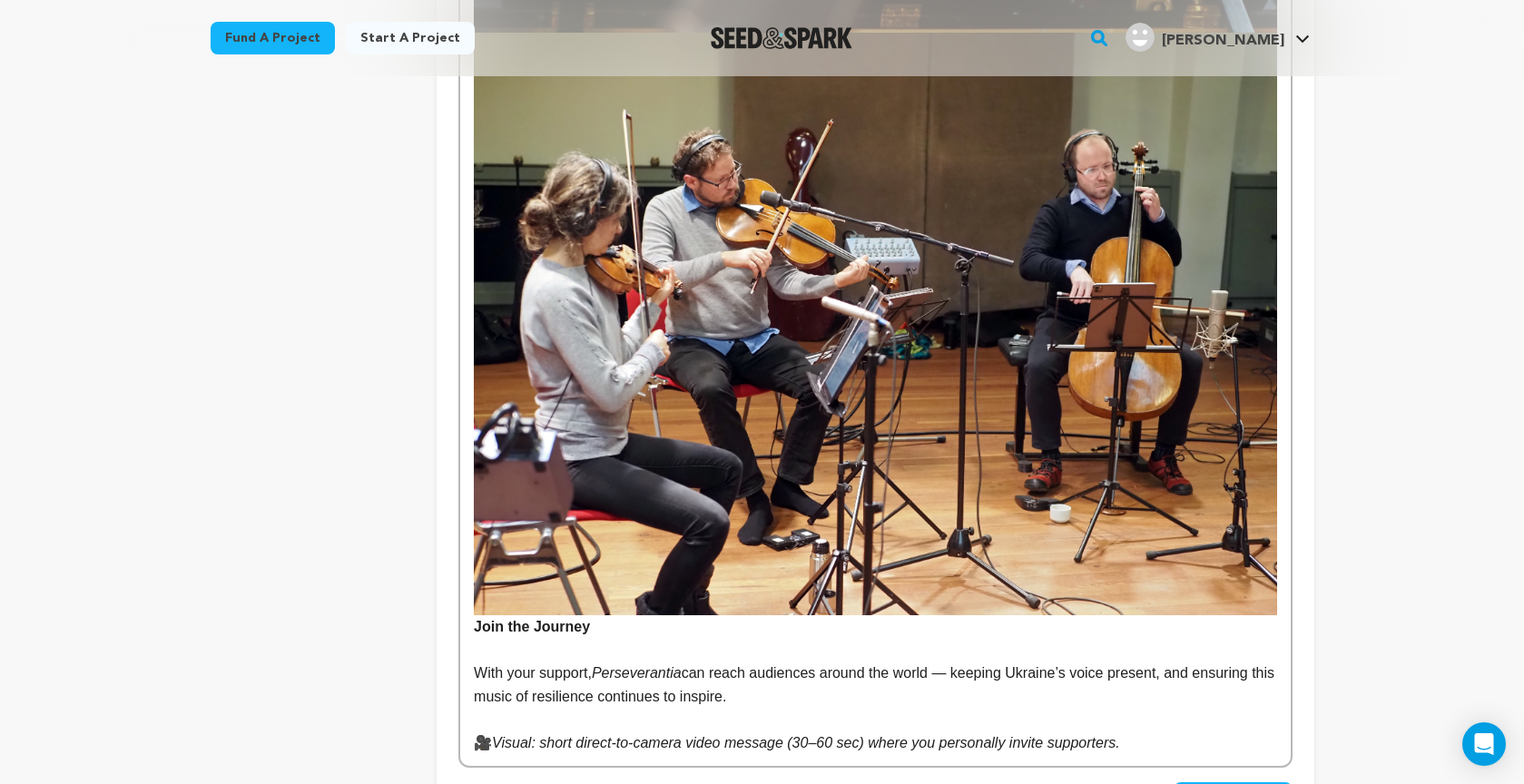
scroll to position [4248, 0]
click at [475, 620] on strong "Join the Journey" at bounding box center [531, 627] width 116 height 15
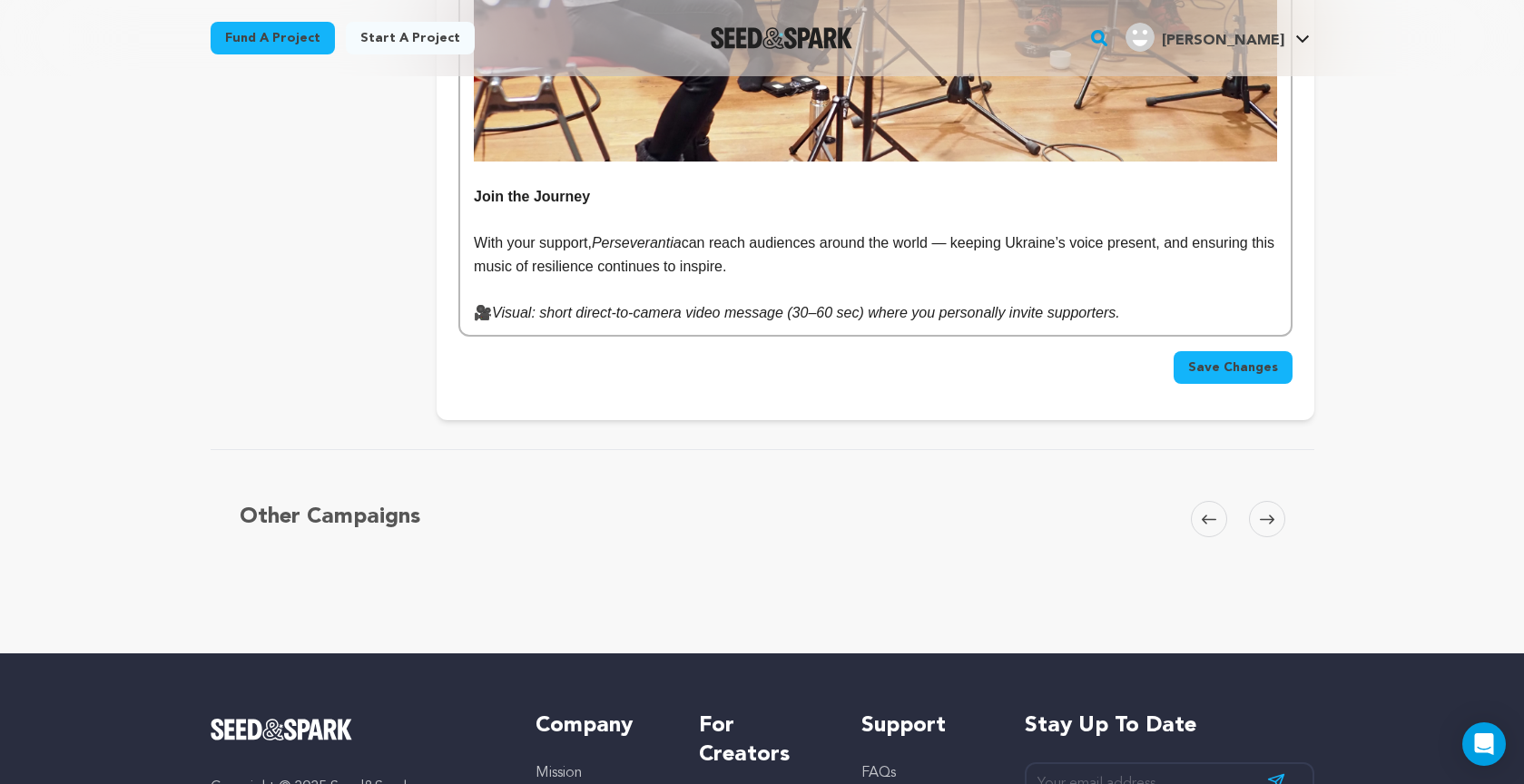
scroll to position [4680, 0]
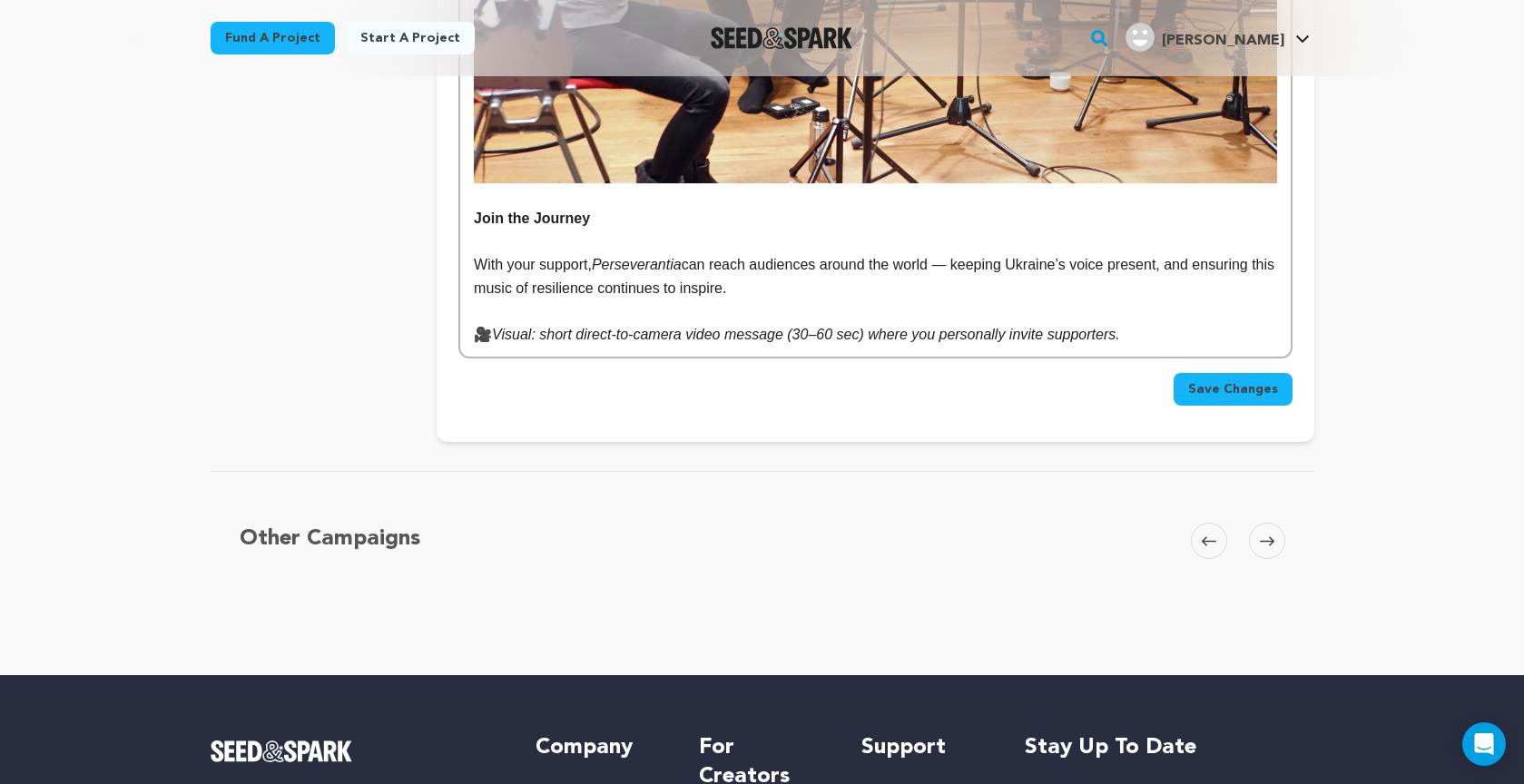
click at [1220, 380] on span "Save Changes" at bounding box center [1232, 389] width 89 height 18
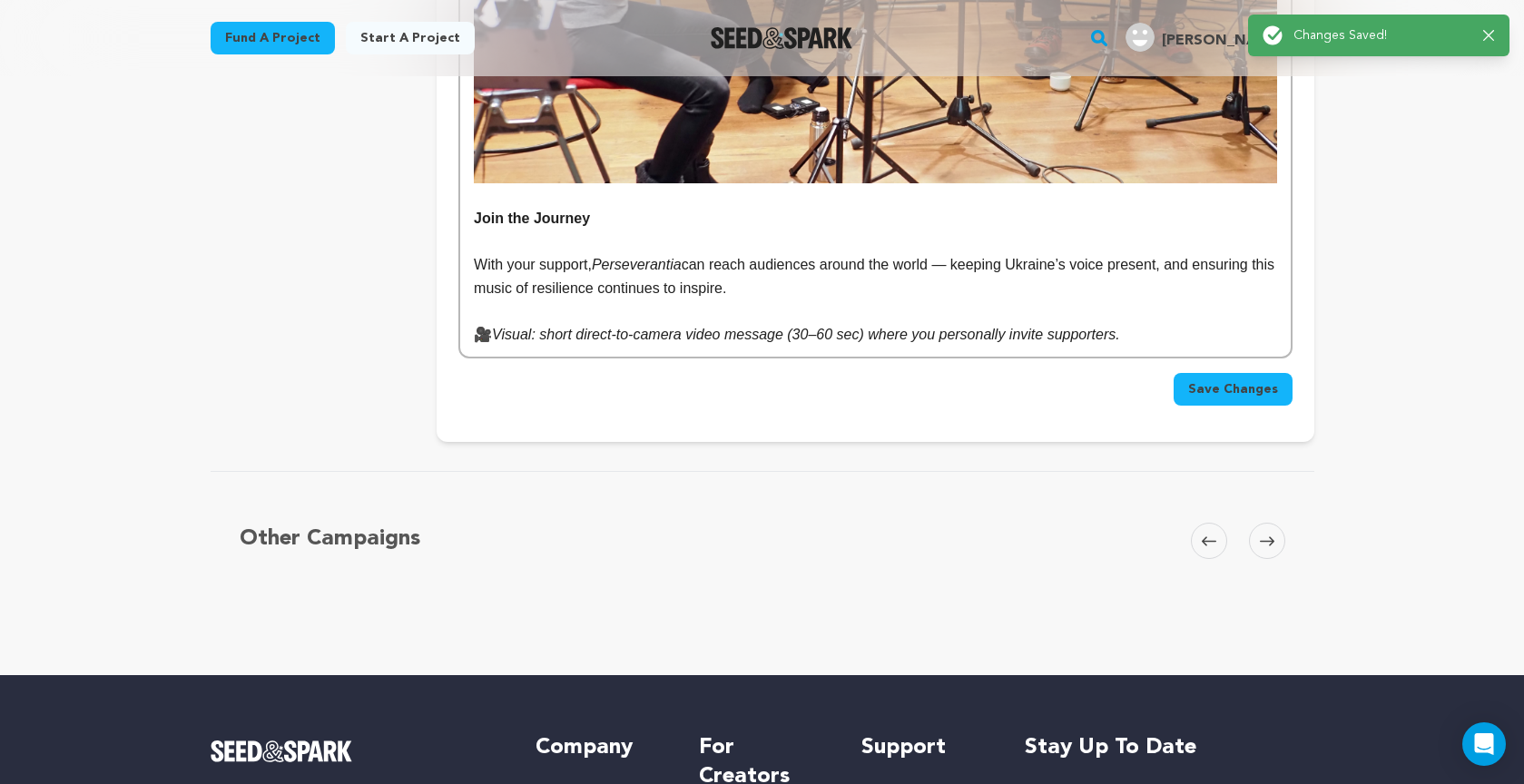
scroll to position [0, 0]
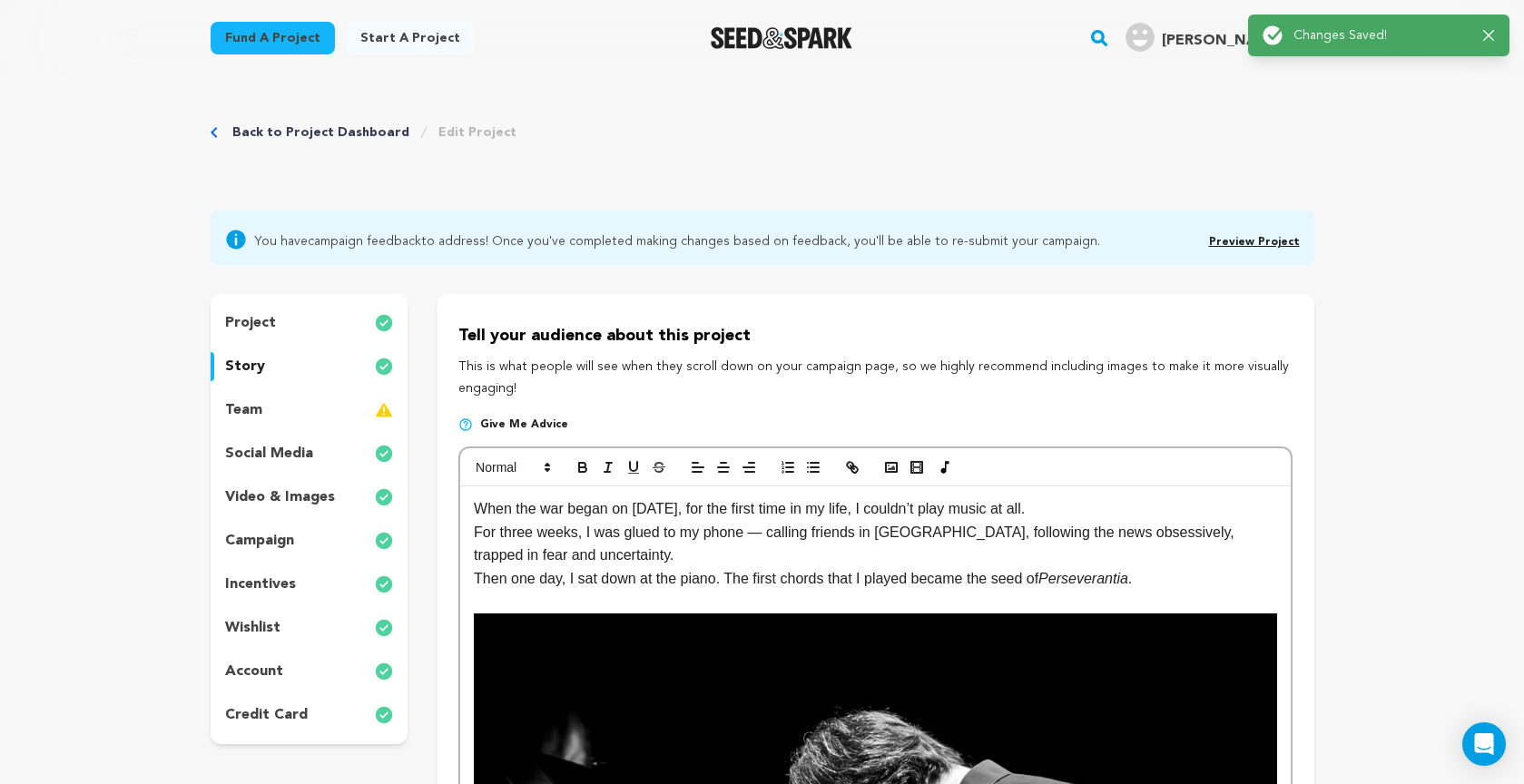
click at [247, 363] on p "story" at bounding box center [245, 366] width 40 height 22
click at [255, 363] on p "story" at bounding box center [245, 366] width 40 height 22
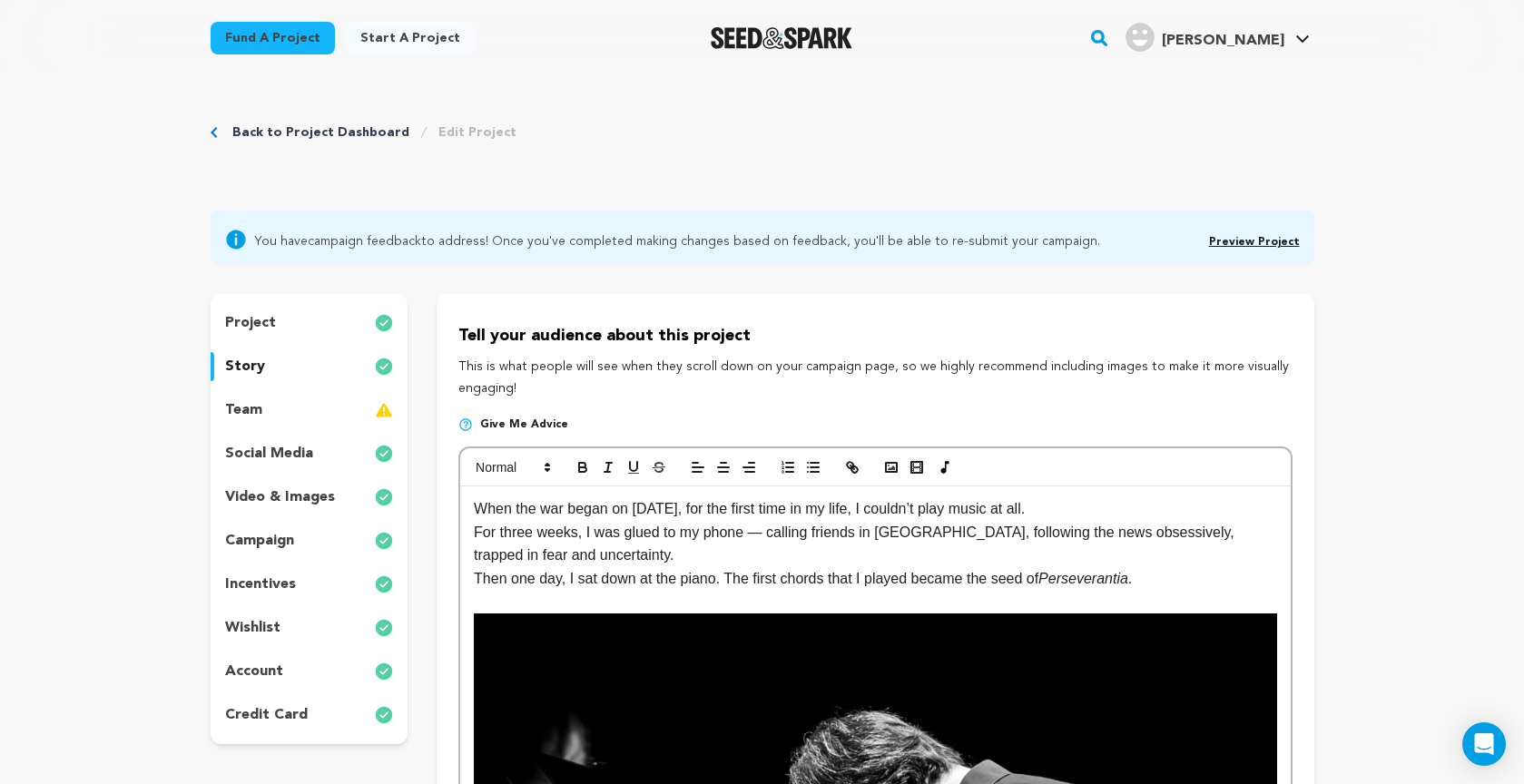
click at [1266, 236] on span "Preview Project" at bounding box center [1253, 239] width 90 height 22
click at [1264, 239] on link "Preview Project" at bounding box center [1253, 241] width 90 height 10
click at [697, 468] on line "button" at bounding box center [697, 468] width 10 height 0
click at [724, 463] on line "button" at bounding box center [723, 463] width 6 height 0
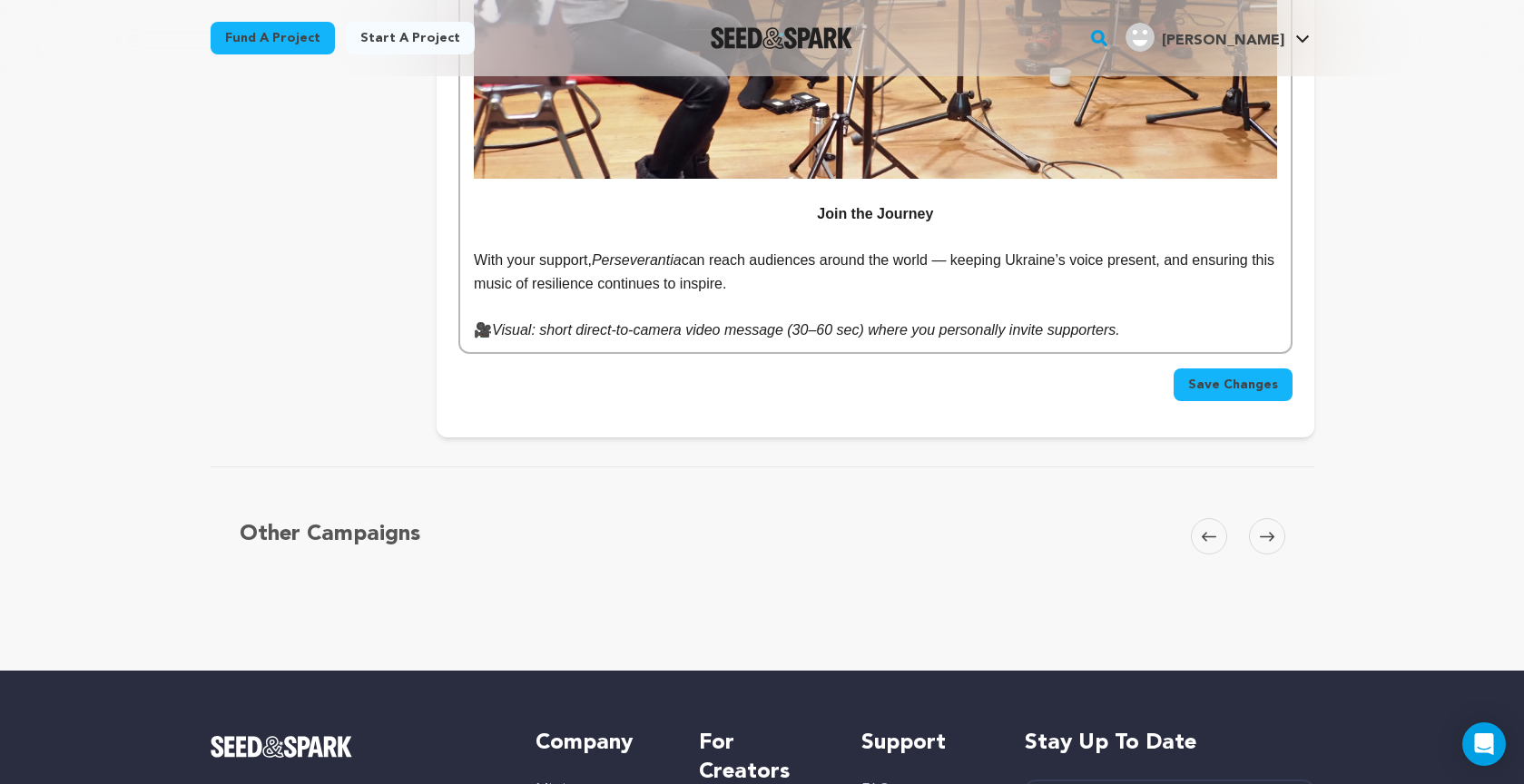
scroll to position [4685, 0]
drag, startPoint x: 811, startPoint y: 169, endPoint x: 908, endPoint y: 186, distance: 98.5
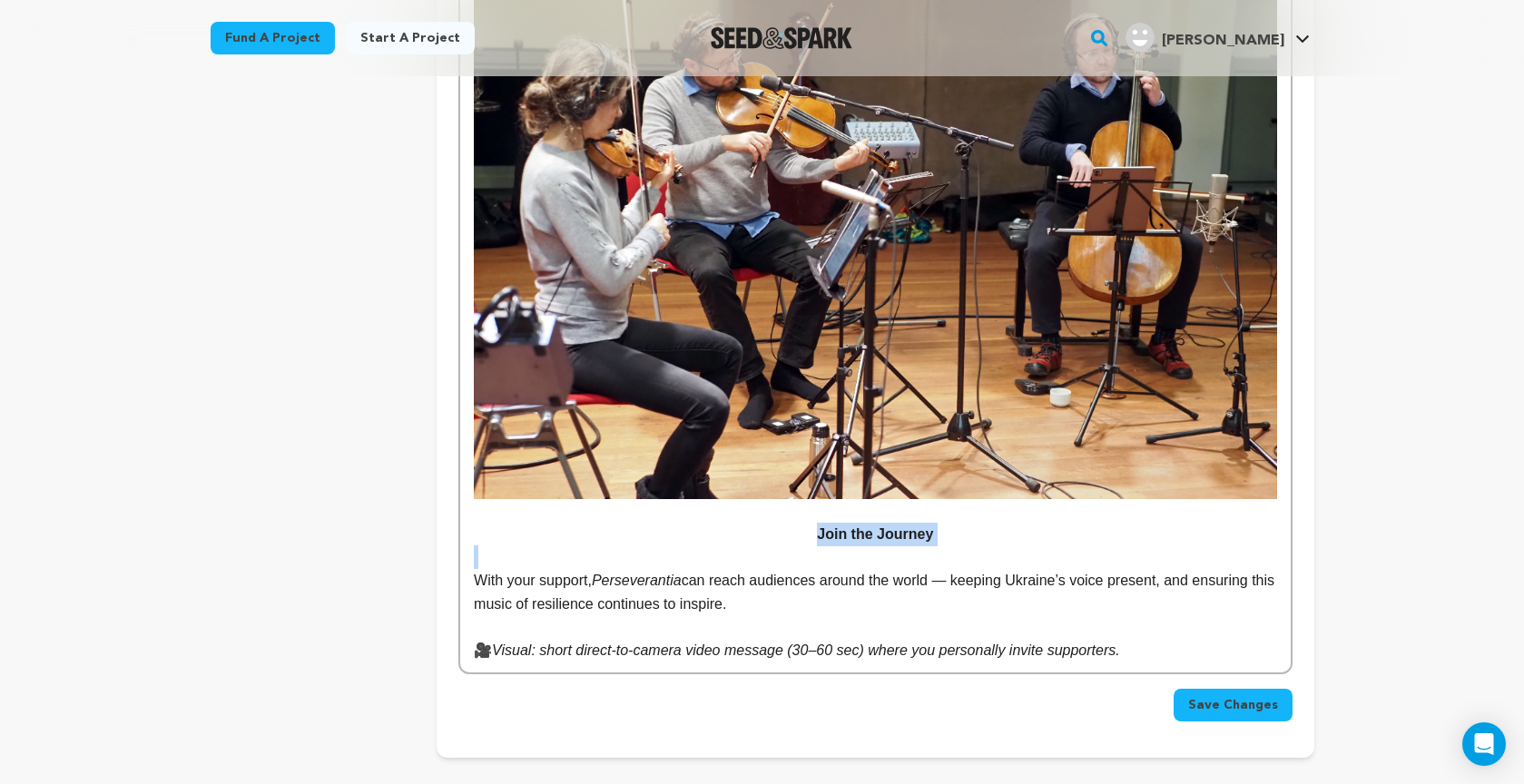
scroll to position [4362, 0]
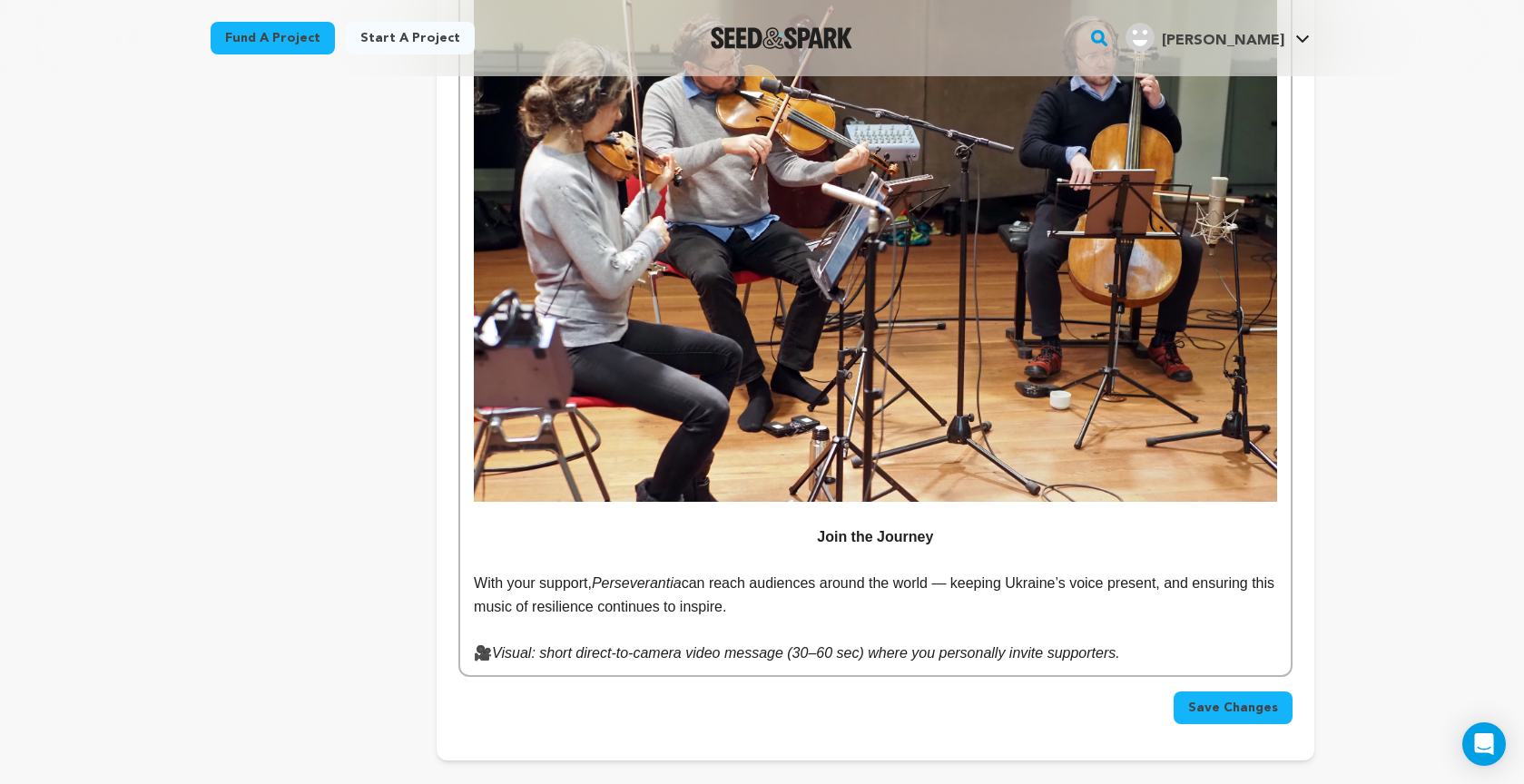
drag, startPoint x: 724, startPoint y: 558, endPoint x: 593, endPoint y: 544, distance: 131.7
click at [724, 571] on p "With your support, Perseverantia can reach audiences around the world — keeping…" at bounding box center [875, 594] width 802 height 47
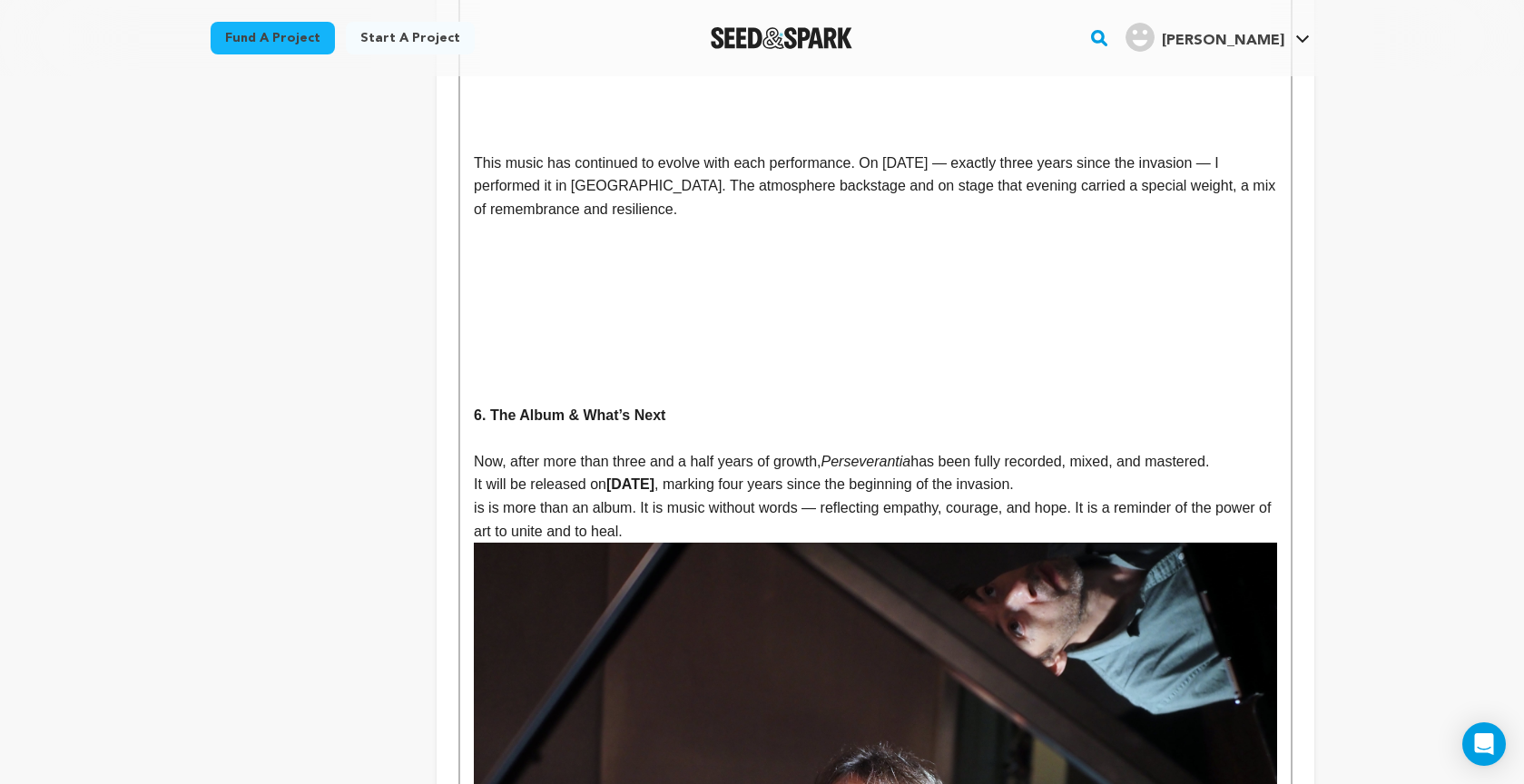
scroll to position [3134, 0]
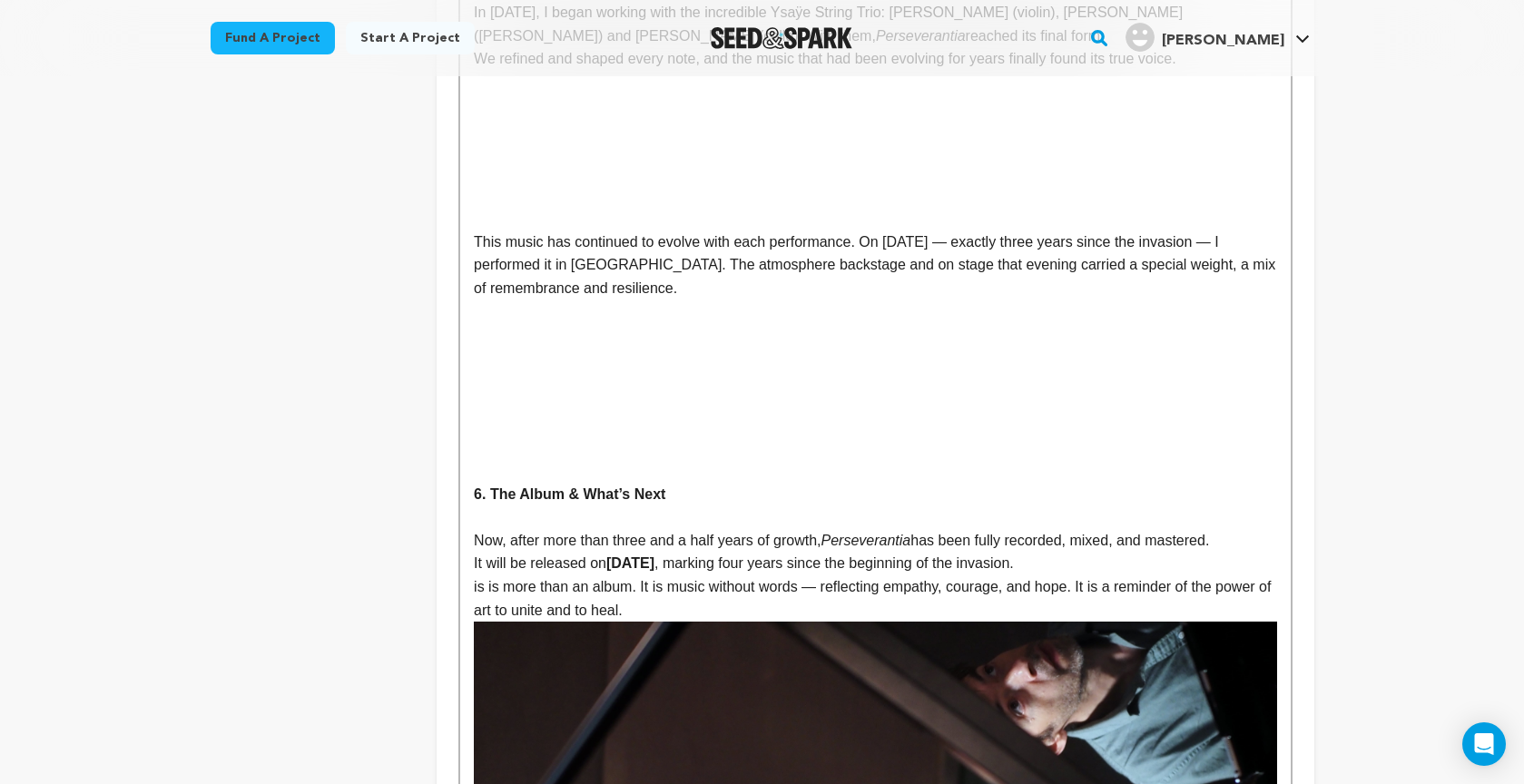
scroll to position [3059, 0]
click at [1243, 528] on p "Now, after more than three and a half years of growth, Perseverantia has been f…" at bounding box center [875, 540] width 802 height 24
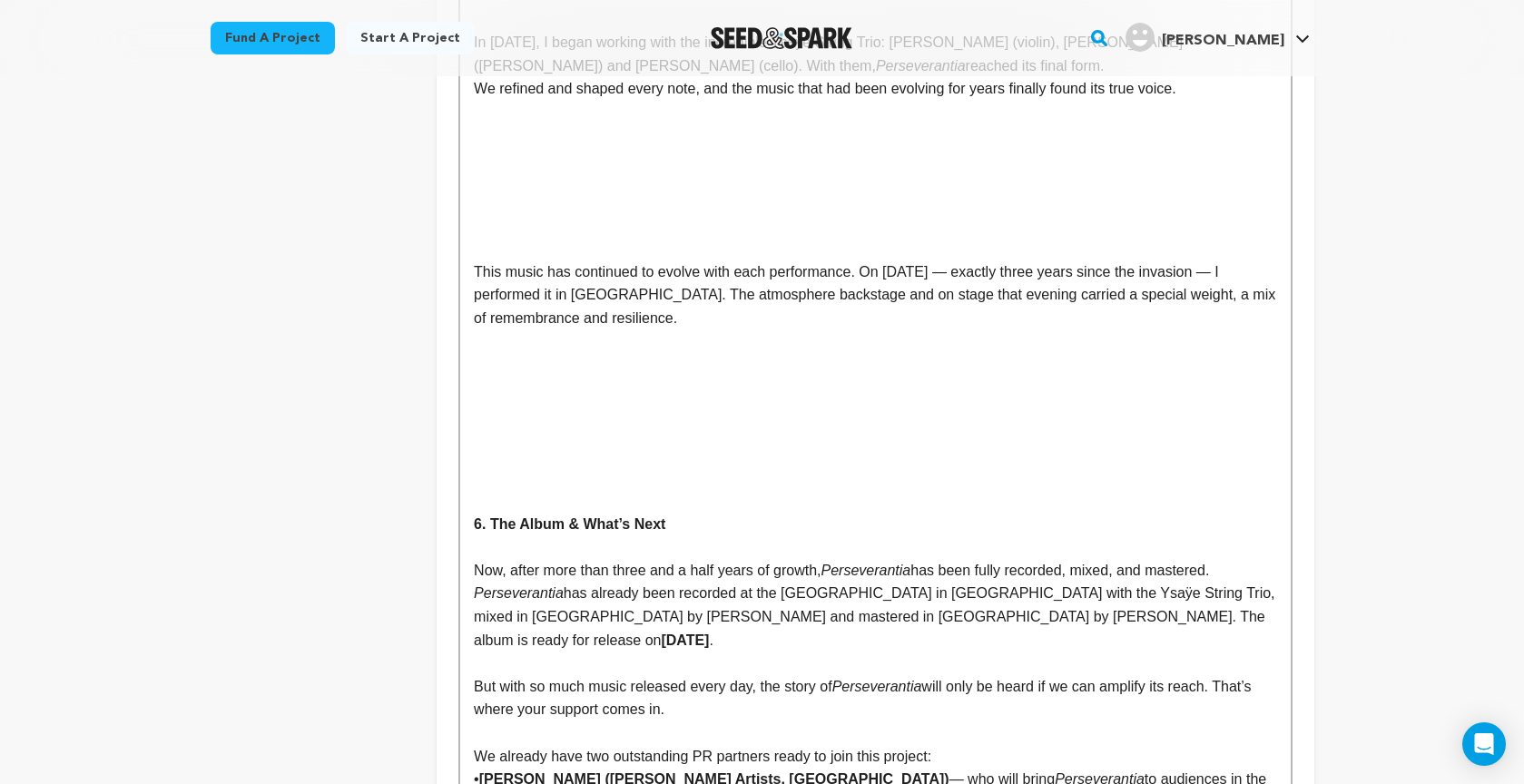
scroll to position [3018, 0]
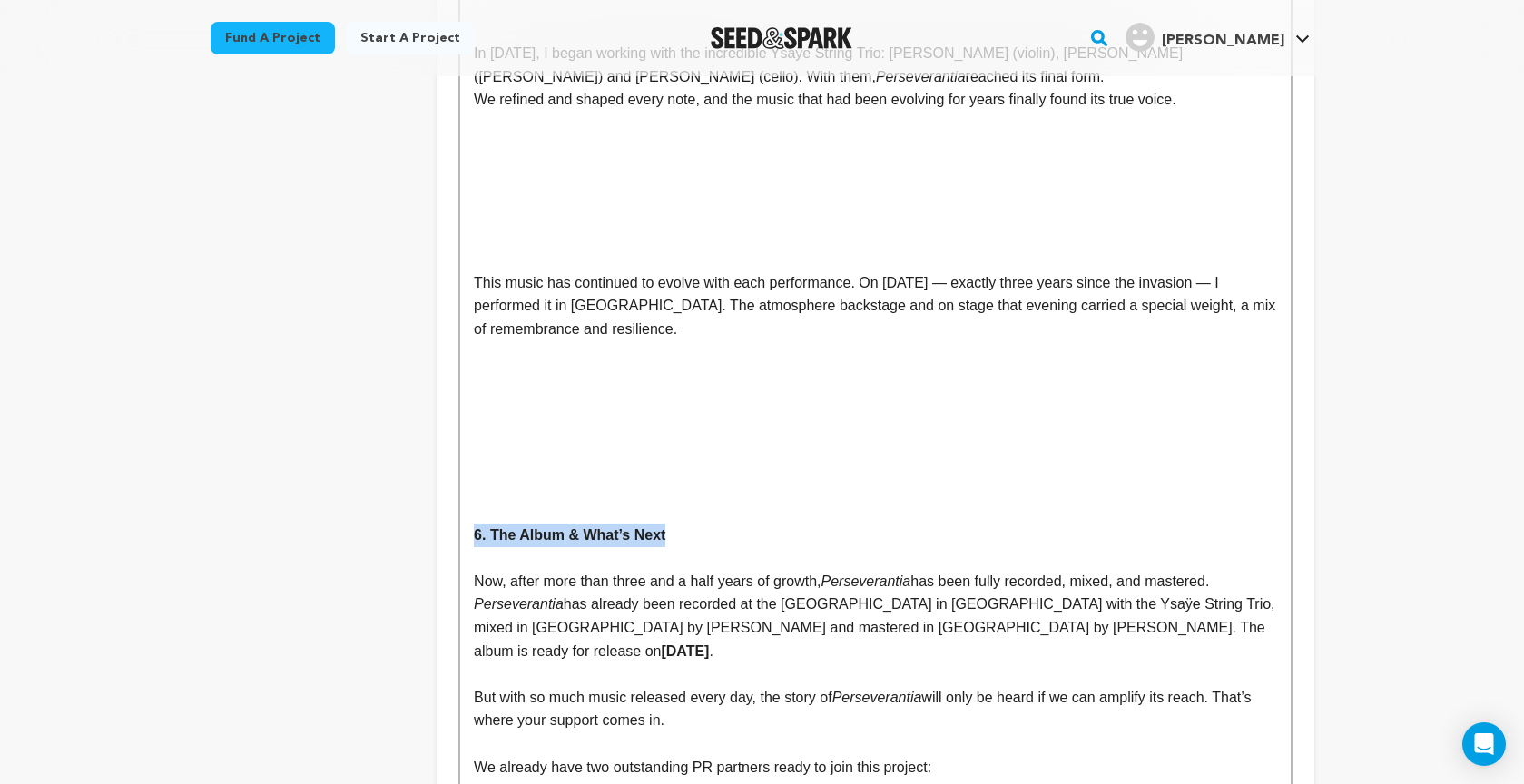
drag, startPoint x: 472, startPoint y: 492, endPoint x: 787, endPoint y: 494, distance: 315.0
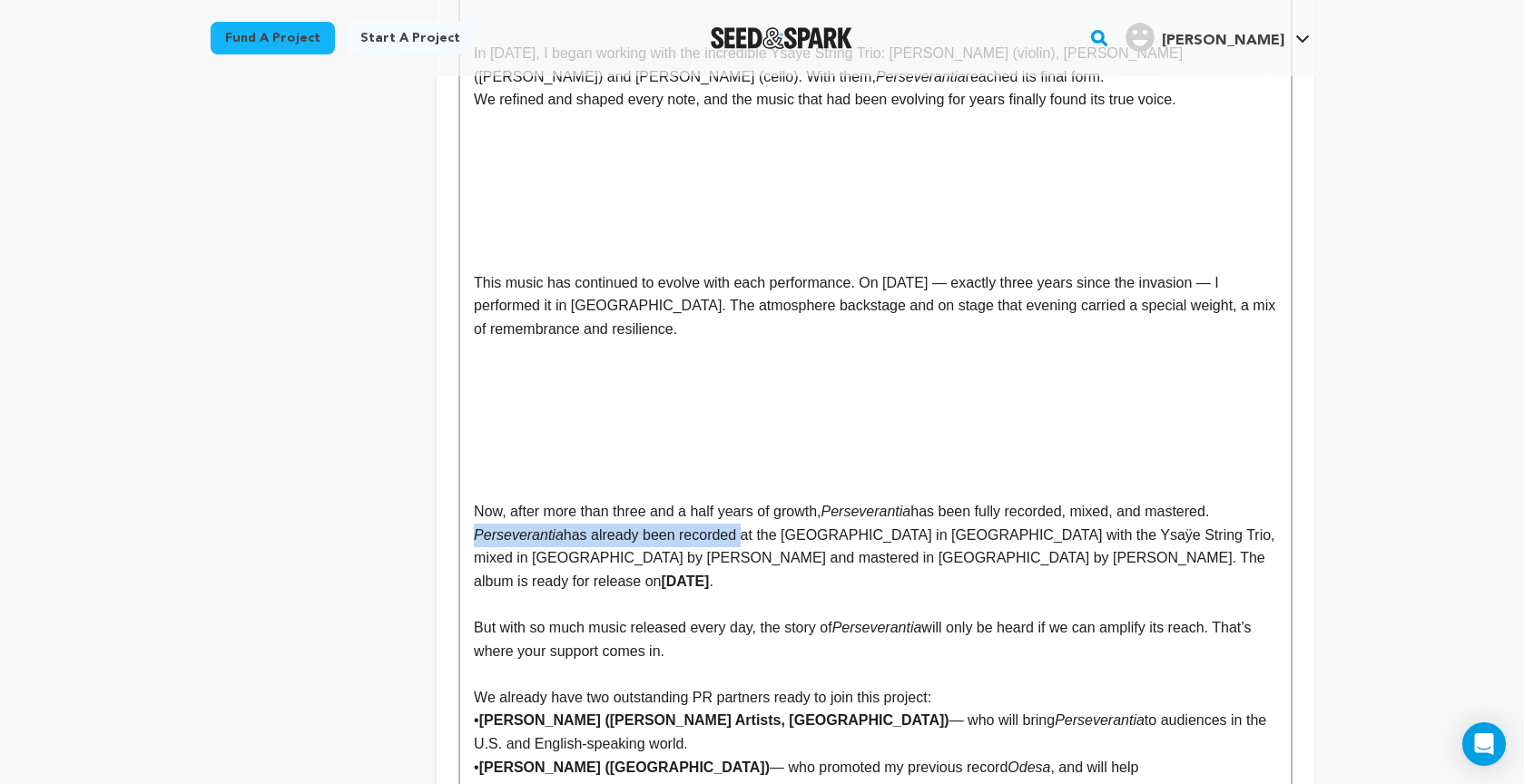
drag, startPoint x: 474, startPoint y: 492, endPoint x: 744, endPoint y: 502, distance: 270.2
click at [744, 524] on p "Perseverantia has already been recorded at the great Bethlehemkerk in Amsterdam…" at bounding box center [875, 558] width 802 height 69
click at [545, 524] on p "Perseverantia has already been recorded at the great Bethlehemkerk in Amsterdam…" at bounding box center [875, 558] width 802 height 69
drag, startPoint x: 834, startPoint y: 469, endPoint x: 1264, endPoint y: 468, distance: 430.0
click at [1264, 500] on p "Now, after more than three and a half years of growth, Perseverantia has been f…" at bounding box center [875, 511] width 802 height 24
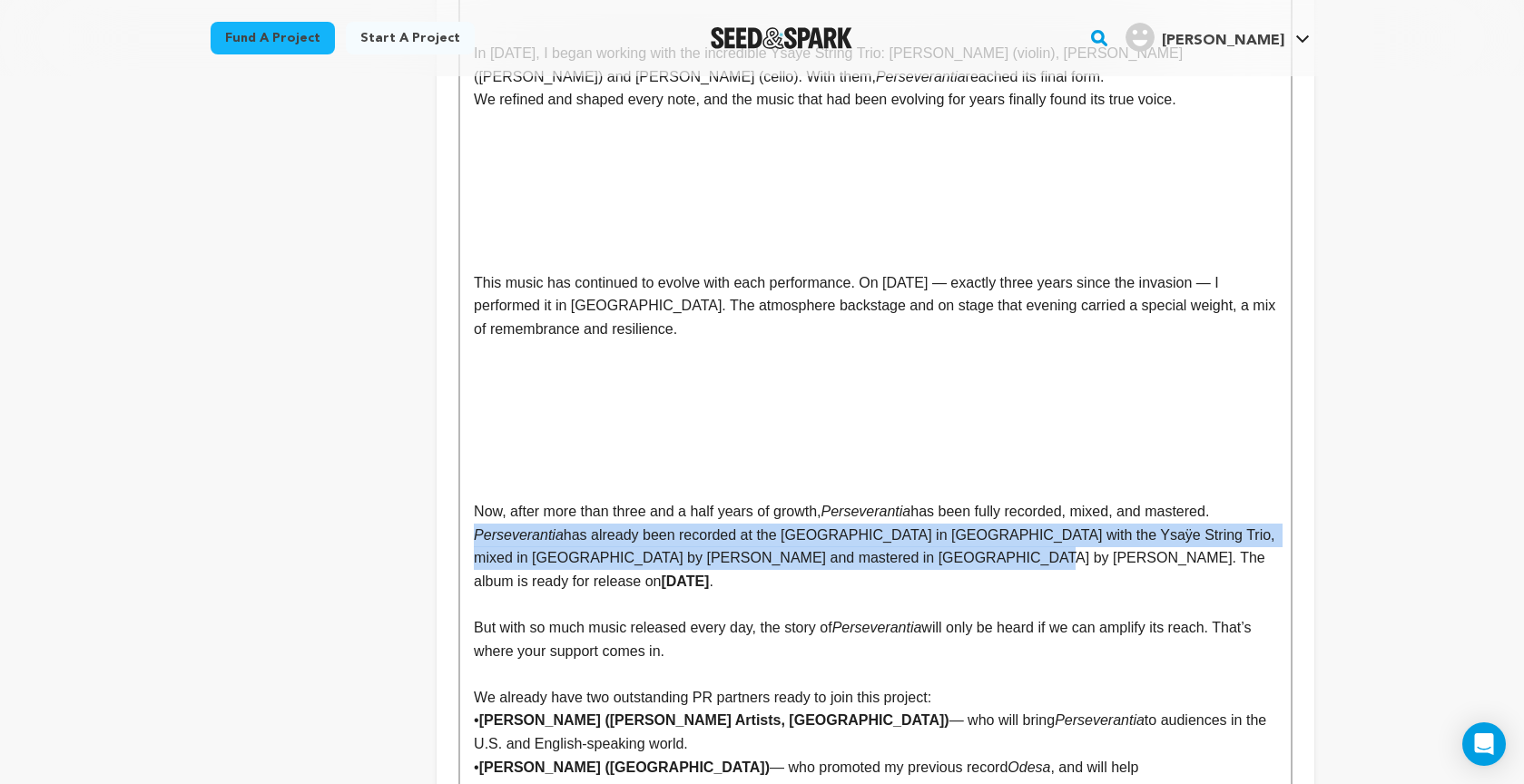
drag, startPoint x: 475, startPoint y: 492, endPoint x: 953, endPoint y: 516, distance: 478.6
click at [953, 524] on p "Perseverantia has already been recorded at the great Bethlehemkerk in Amsterdam…" at bounding box center [875, 558] width 802 height 69
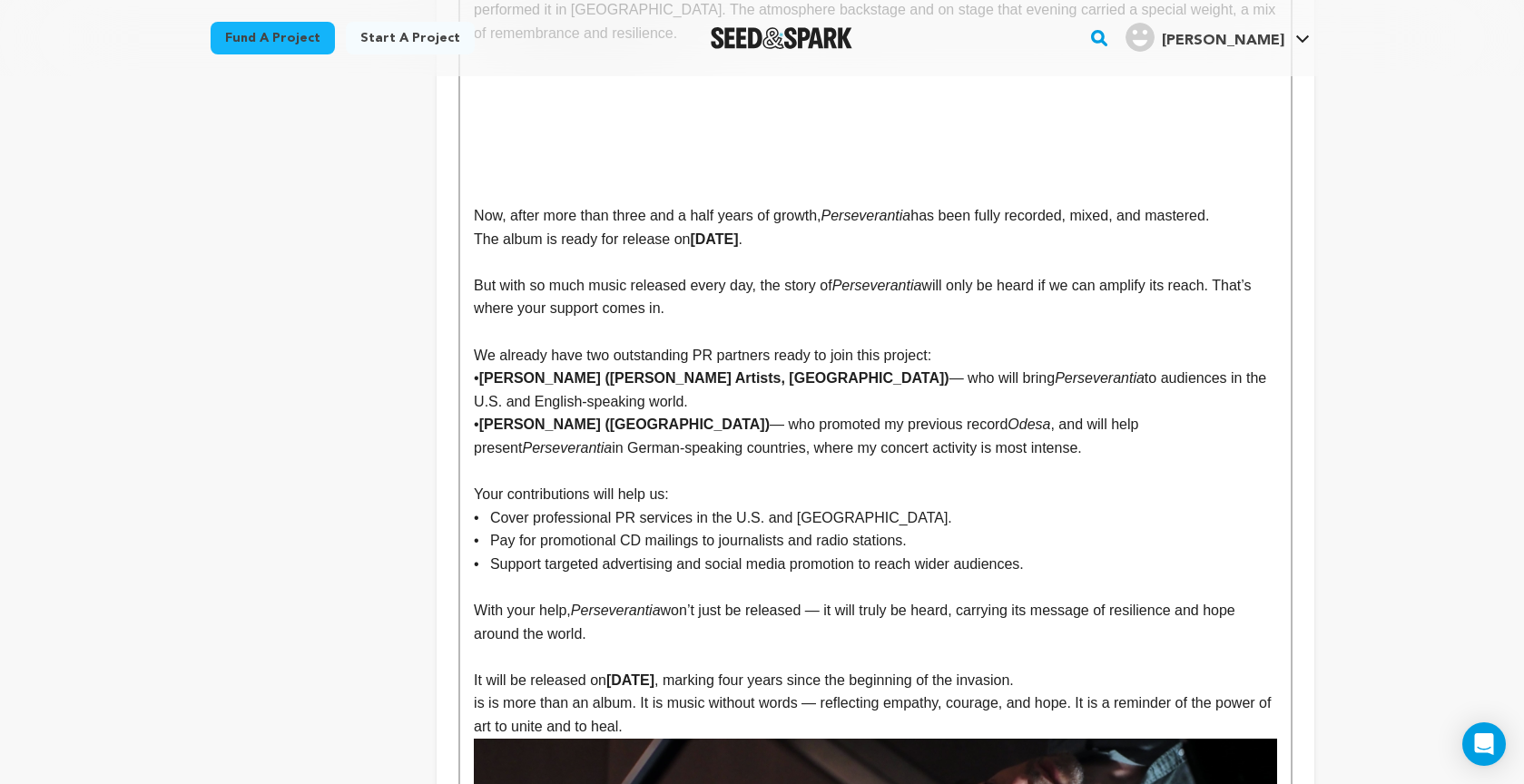
scroll to position [3316, 0]
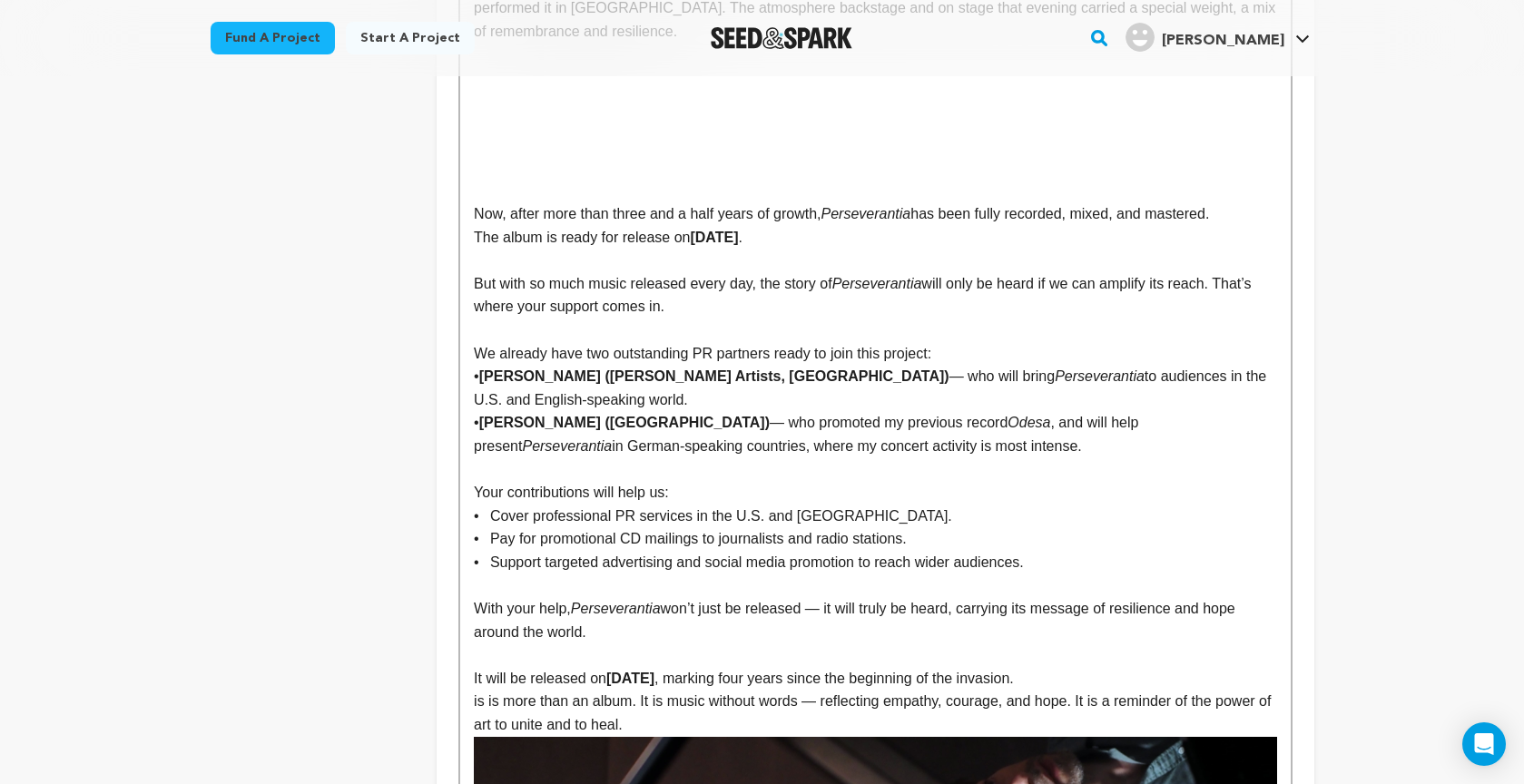
click at [622, 414] on strong "Daniela Siemon (Germany)" at bounding box center [624, 422] width 290 height 15
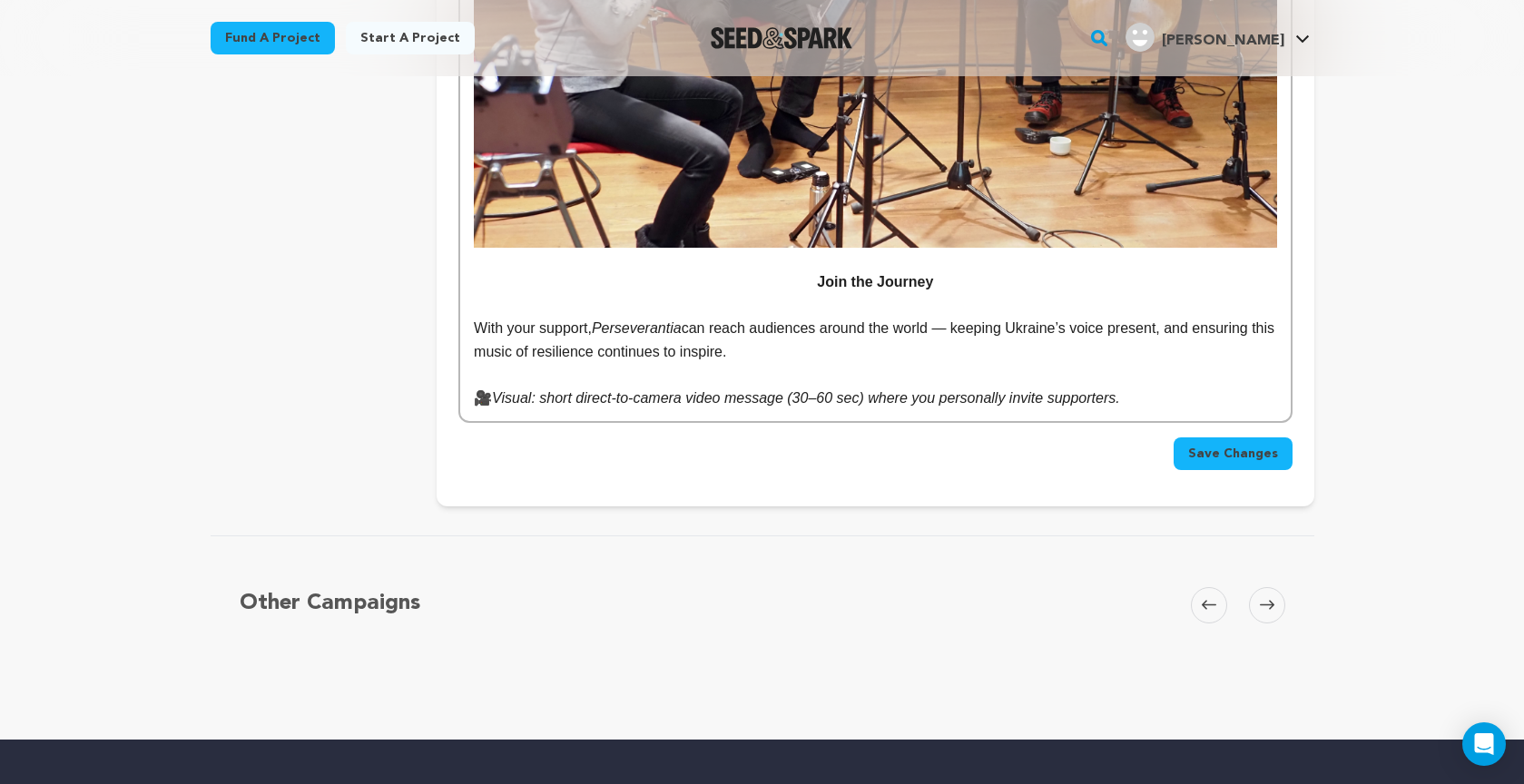
scroll to position [4989, 0]
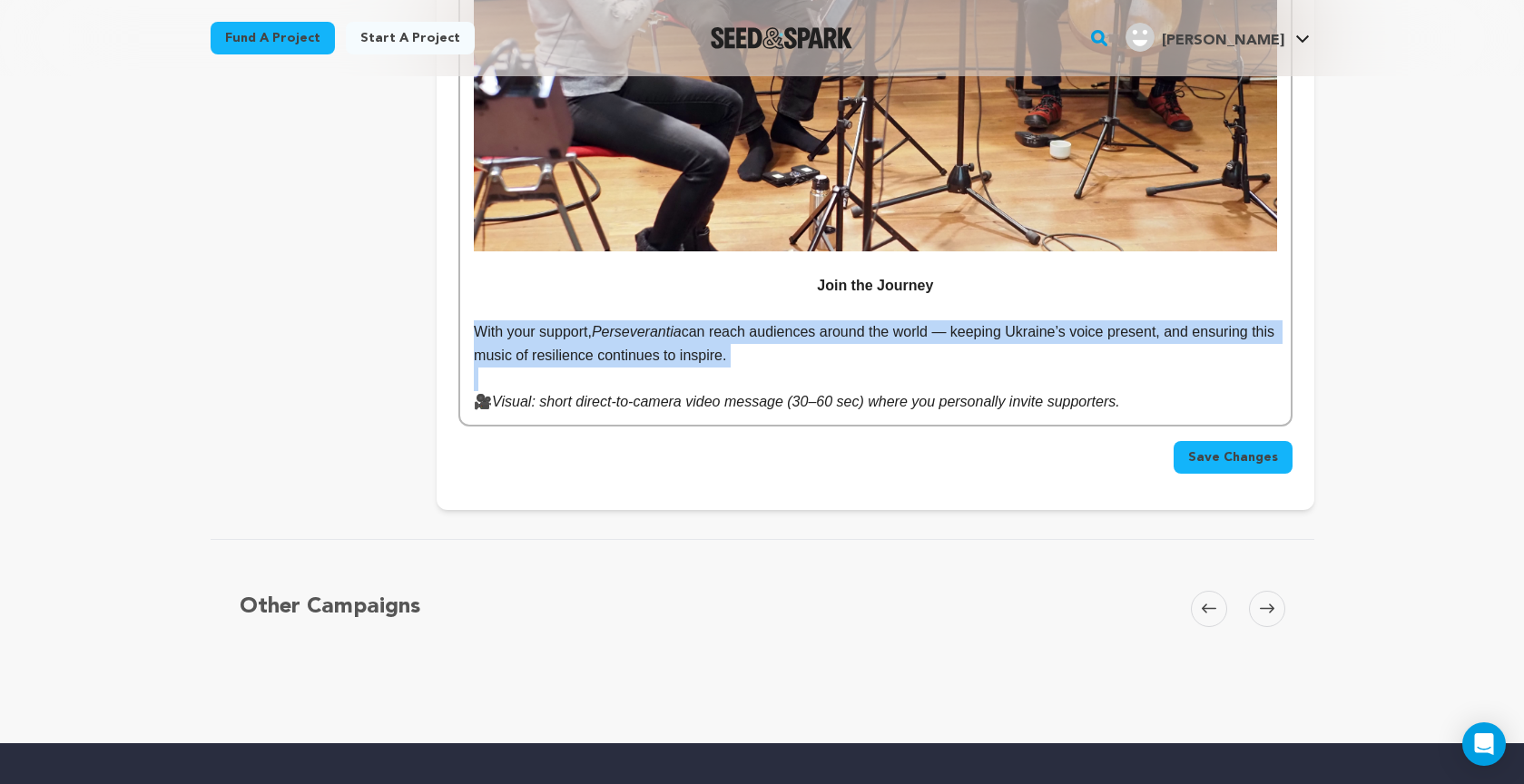
drag, startPoint x: 473, startPoint y: 270, endPoint x: 1187, endPoint y: 334, distance: 716.9
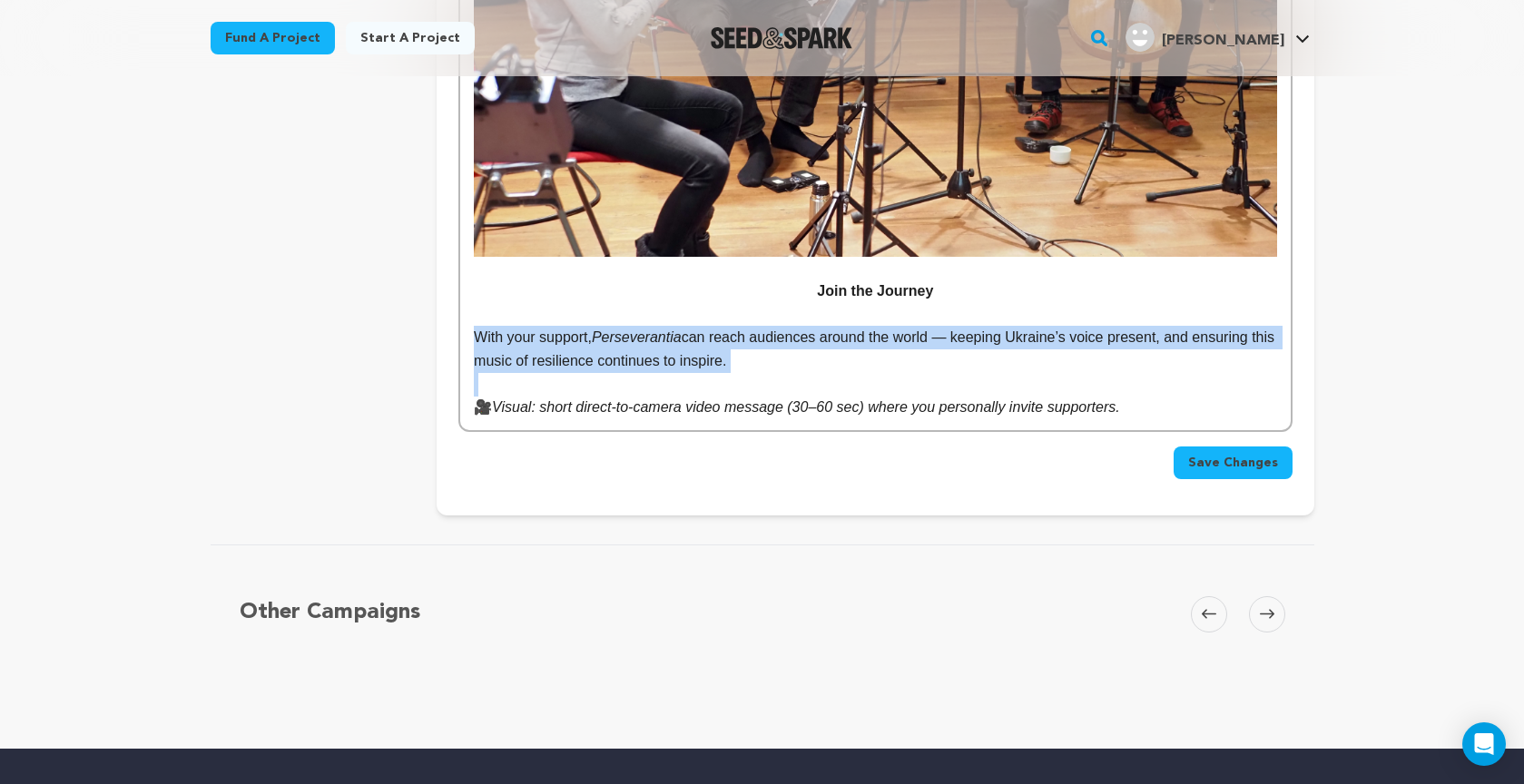
scroll to position [4978, 0]
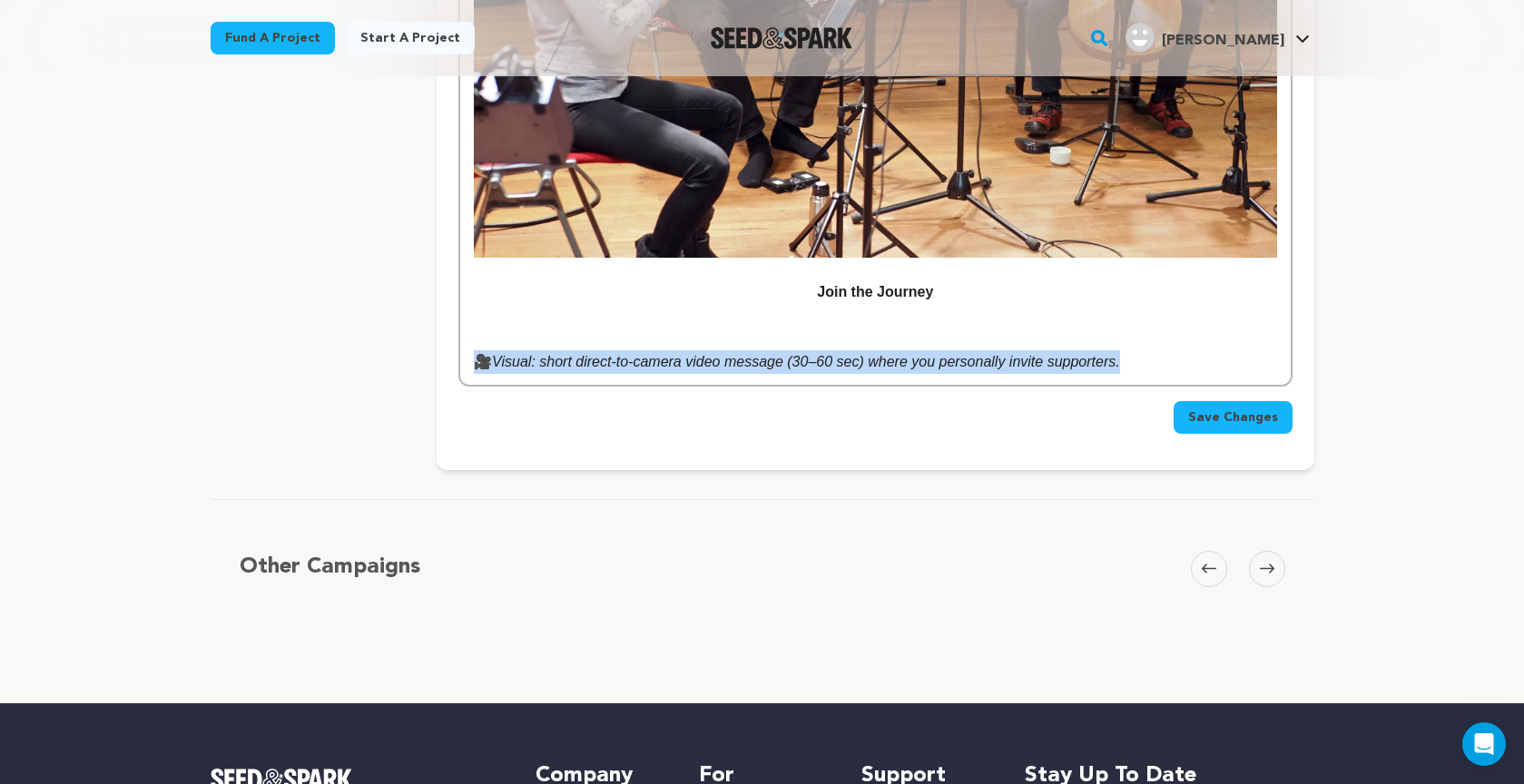
drag, startPoint x: 1169, startPoint y: 303, endPoint x: 269, endPoint y: 309, distance: 900.0
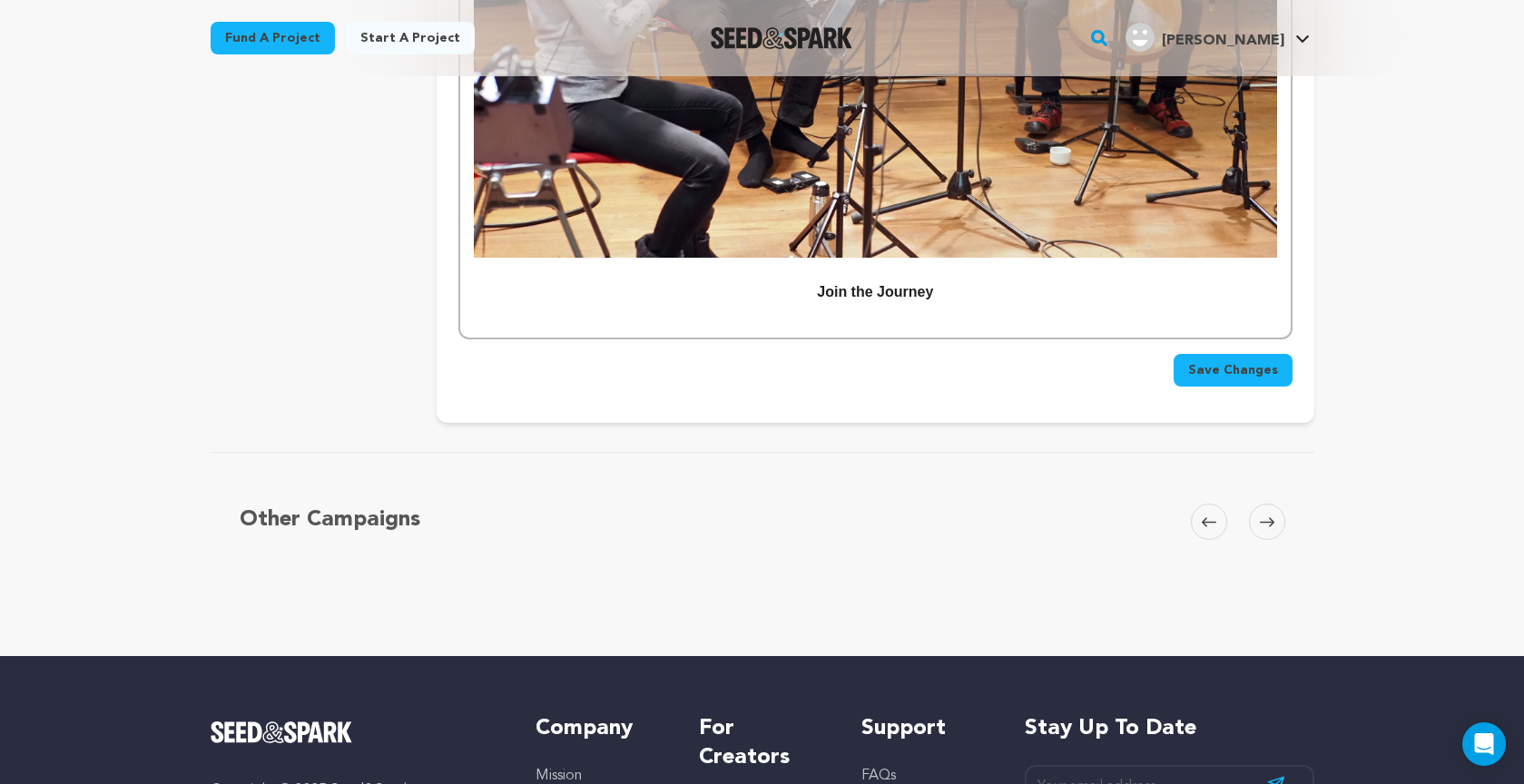
drag, startPoint x: 816, startPoint y: 238, endPoint x: 1019, endPoint y: 244, distance: 203.1
click at [1019, 280] on p "Join the Journey" at bounding box center [875, 292] width 802 height 24
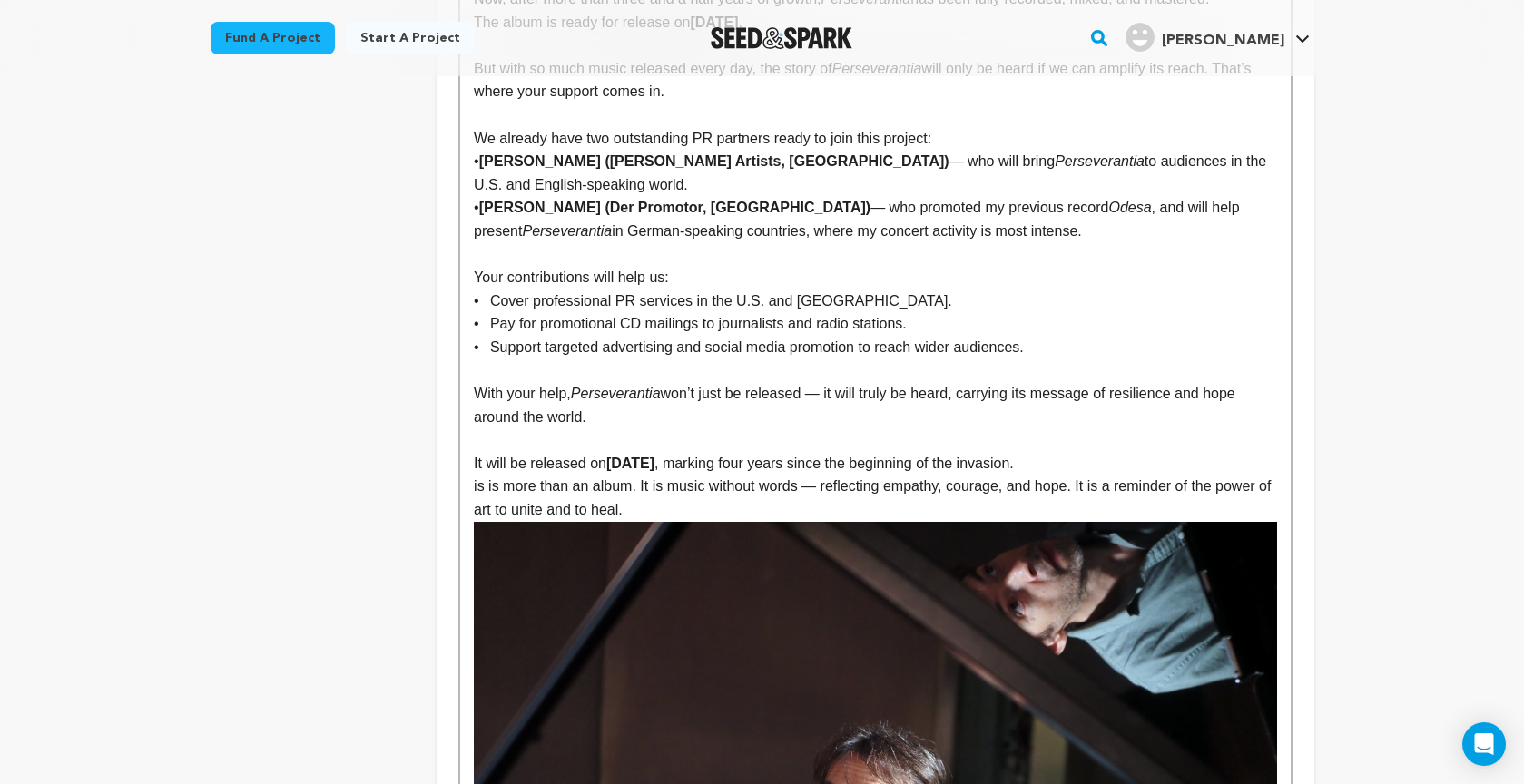
scroll to position [3539, 0]
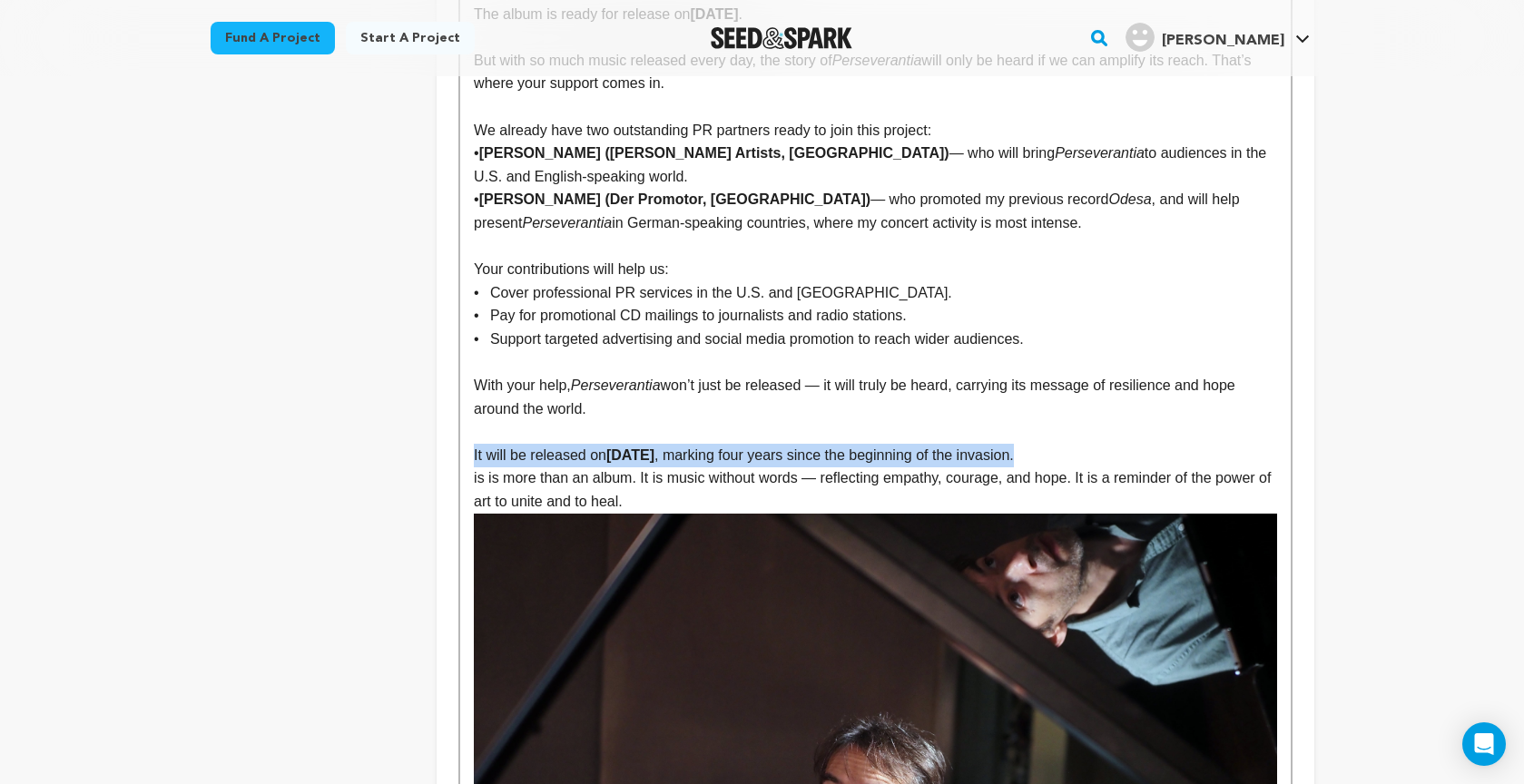
drag, startPoint x: 495, startPoint y: 402, endPoint x: 1118, endPoint y: 402, distance: 623.0
click at [1118, 444] on p "It will be released on February 24, 2026 , marking four years since the beginni…" at bounding box center [875, 455] width 802 height 24
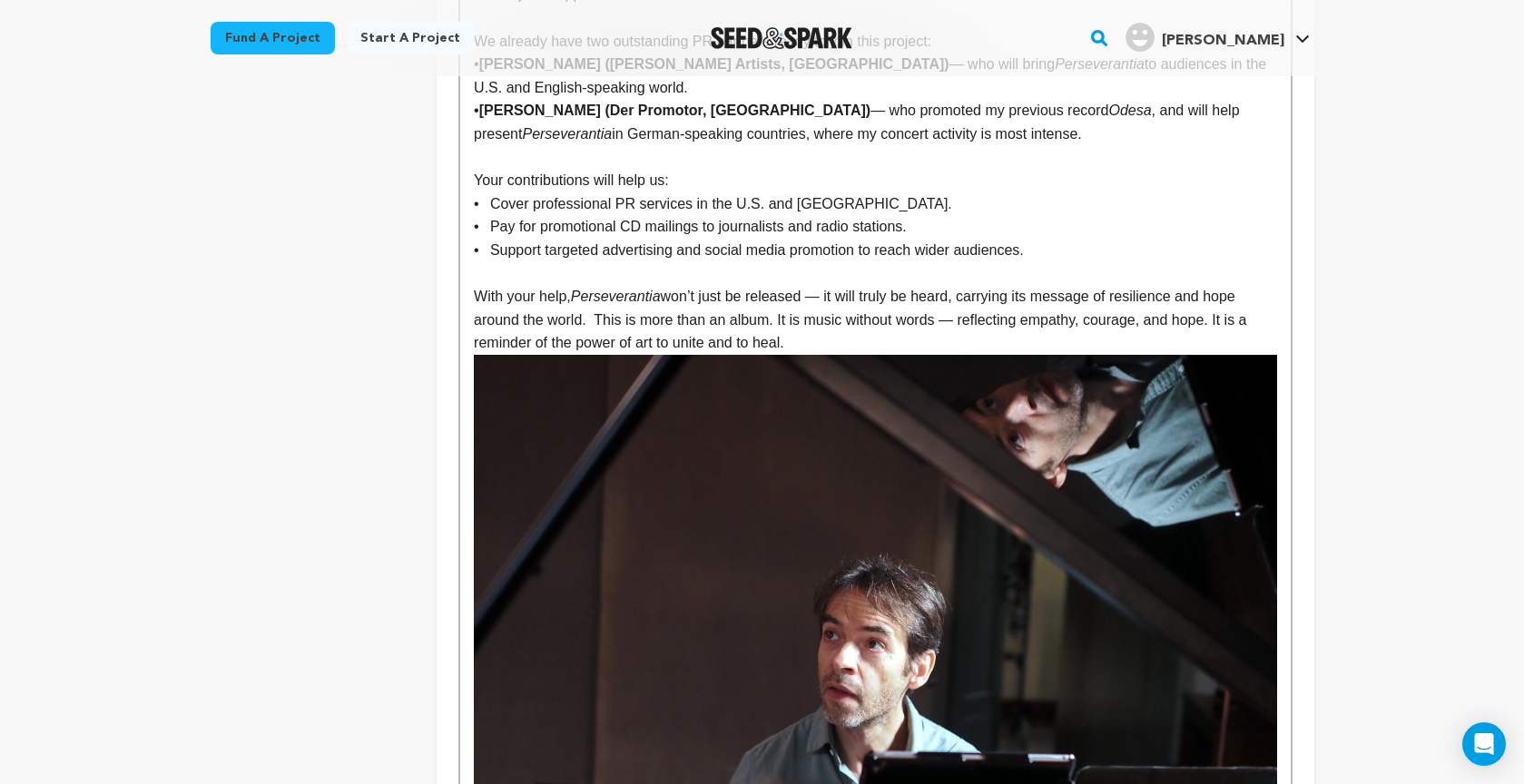
scroll to position [3629, 0]
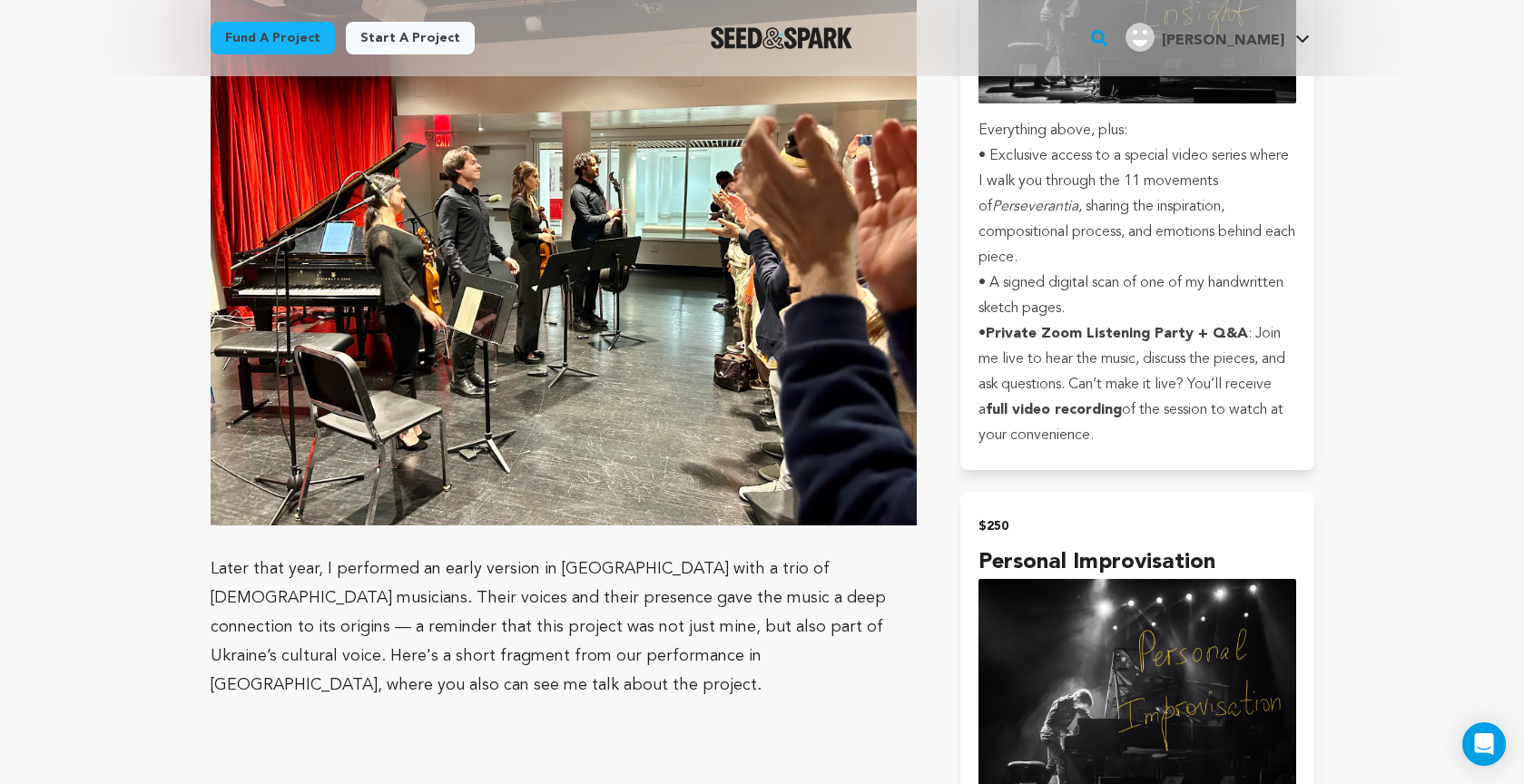
scroll to position [2957, 0]
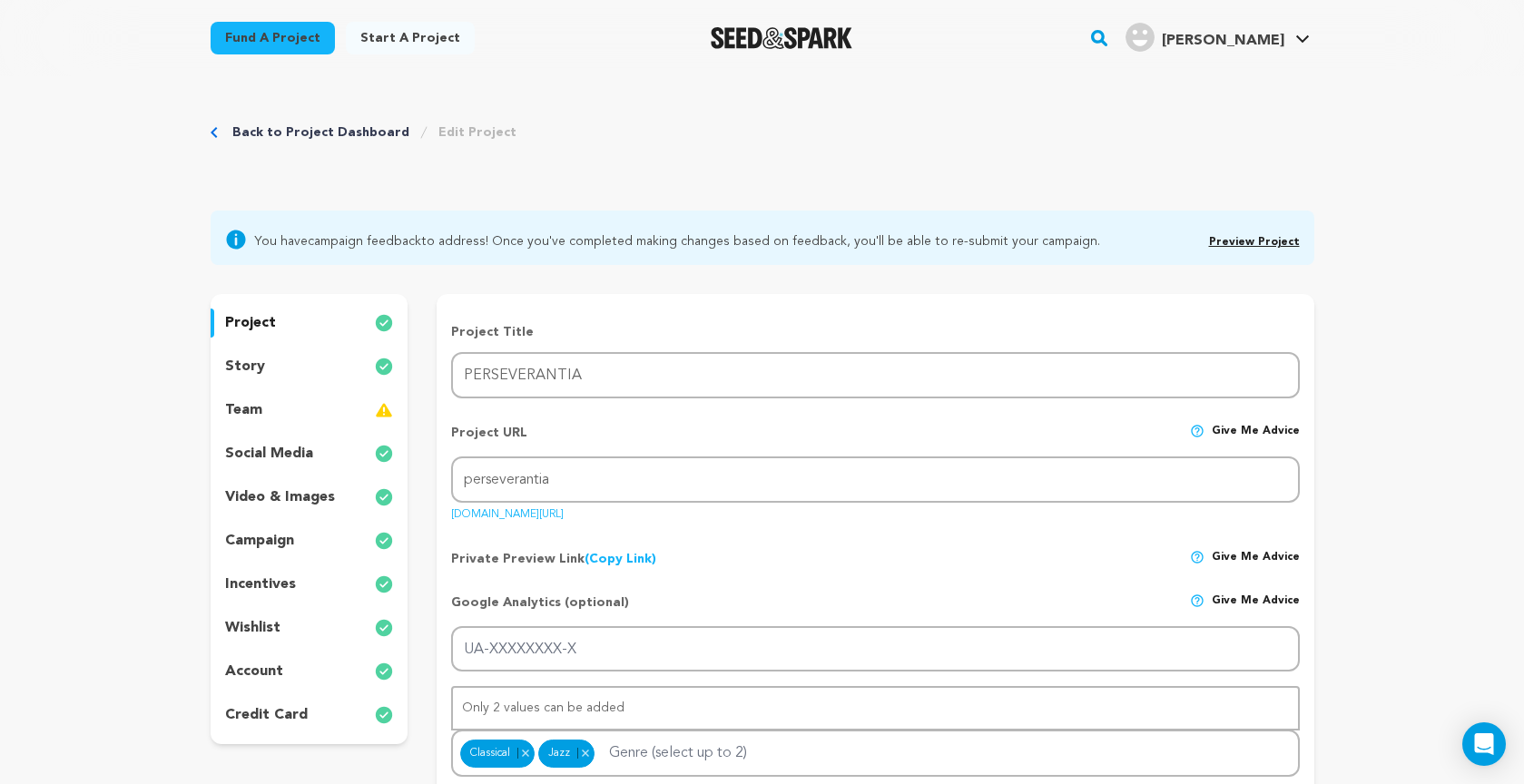
scroll to position [129, 0]
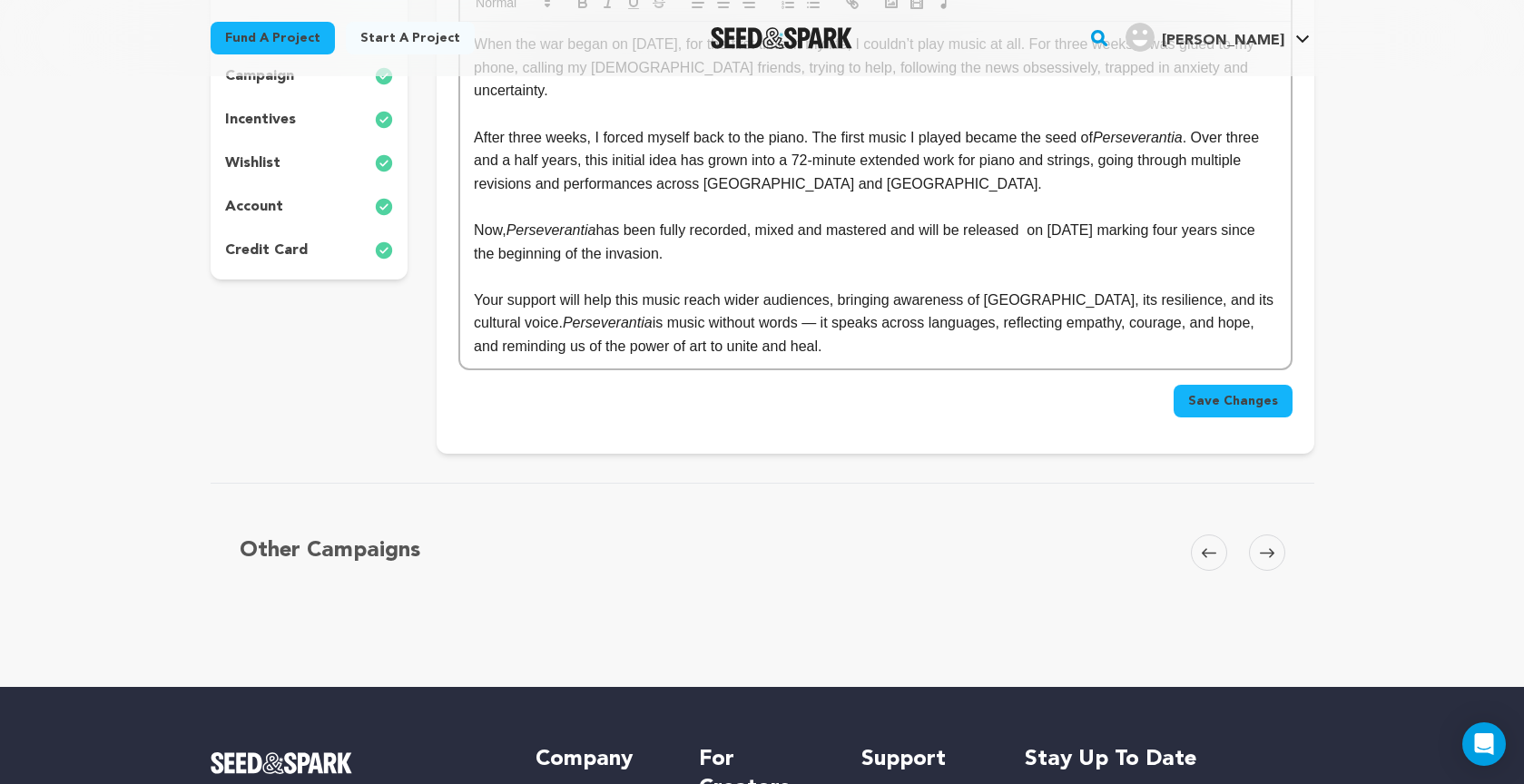
scroll to position [471, 0]
